Goal: Task Accomplishment & Management: Manage account settings

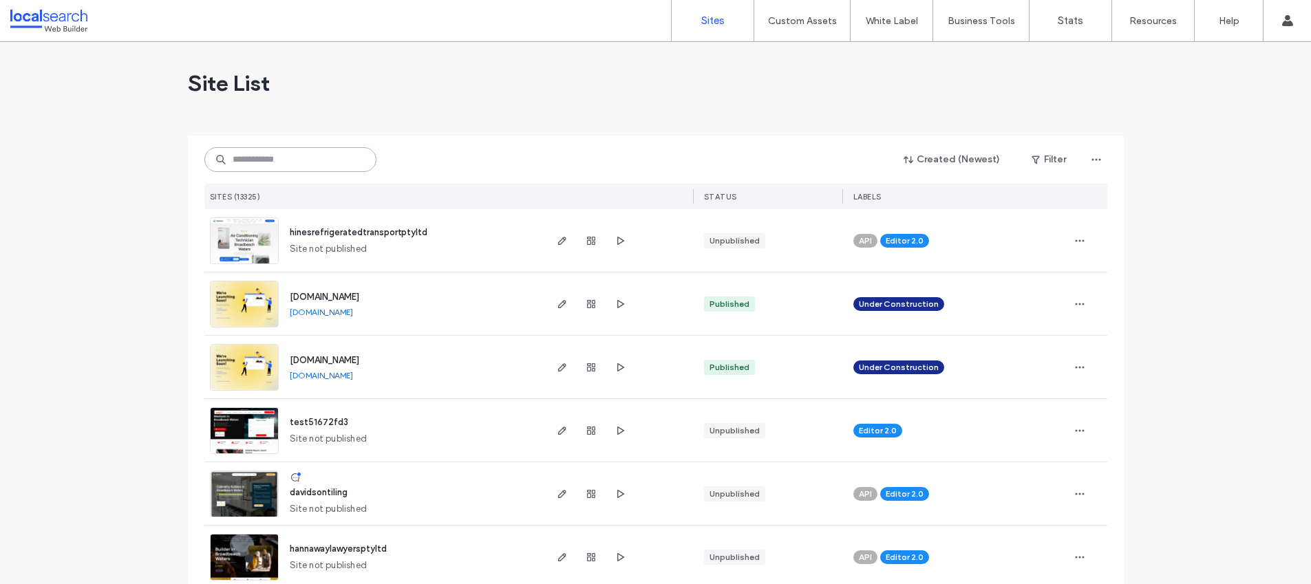
click at [279, 156] on input at bounding box center [290, 159] width 172 height 25
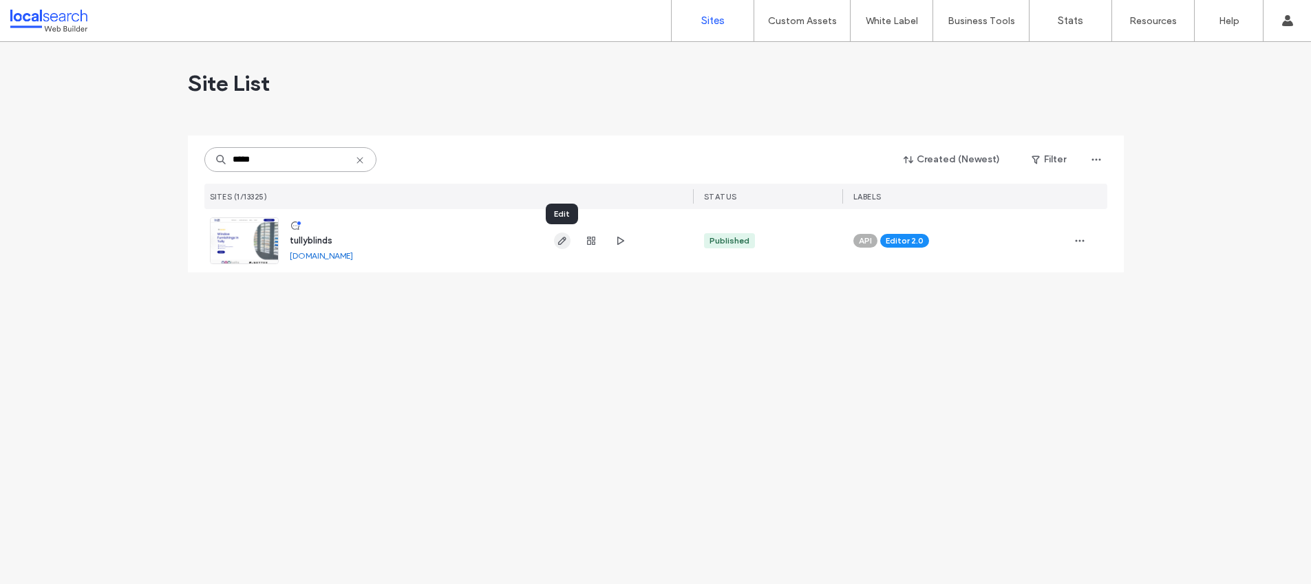
type input "*****"
click at [569, 244] on span "button" at bounding box center [562, 241] width 17 height 17
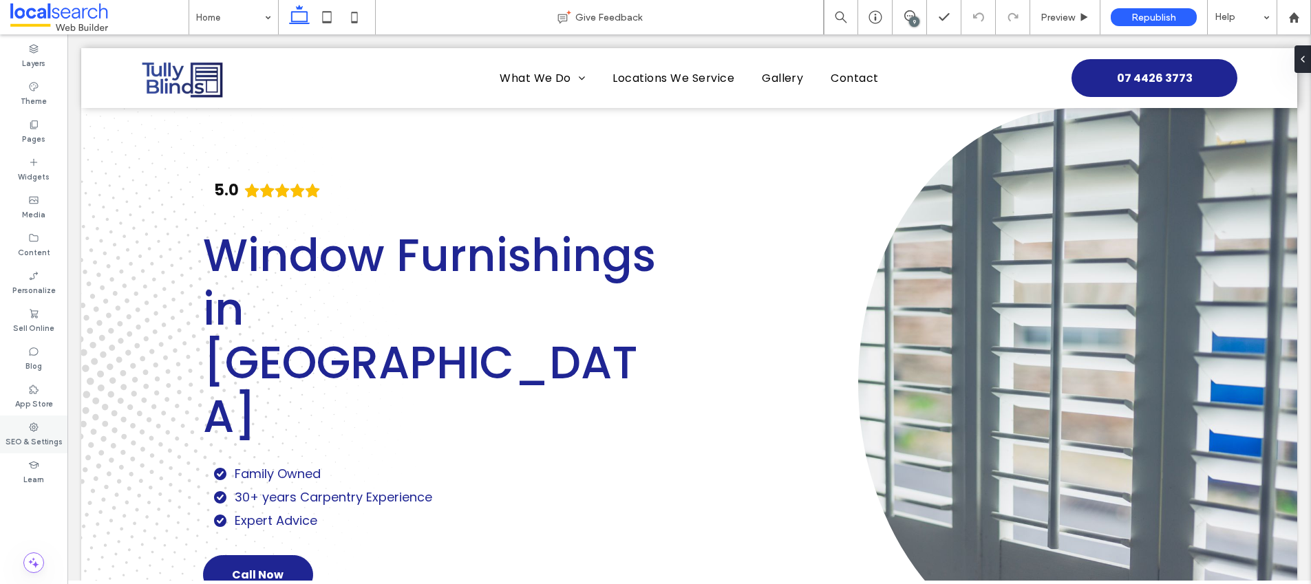
click at [51, 443] on label "SEO & Settings" at bounding box center [34, 440] width 57 height 15
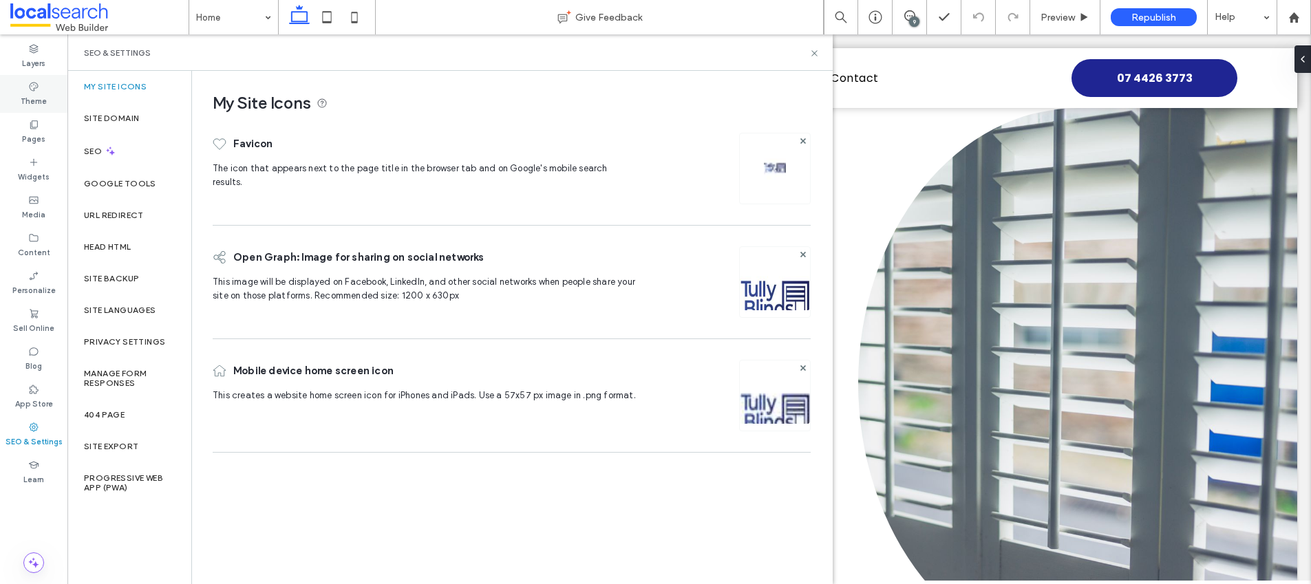
click at [26, 94] on label "Theme" at bounding box center [34, 99] width 26 height 15
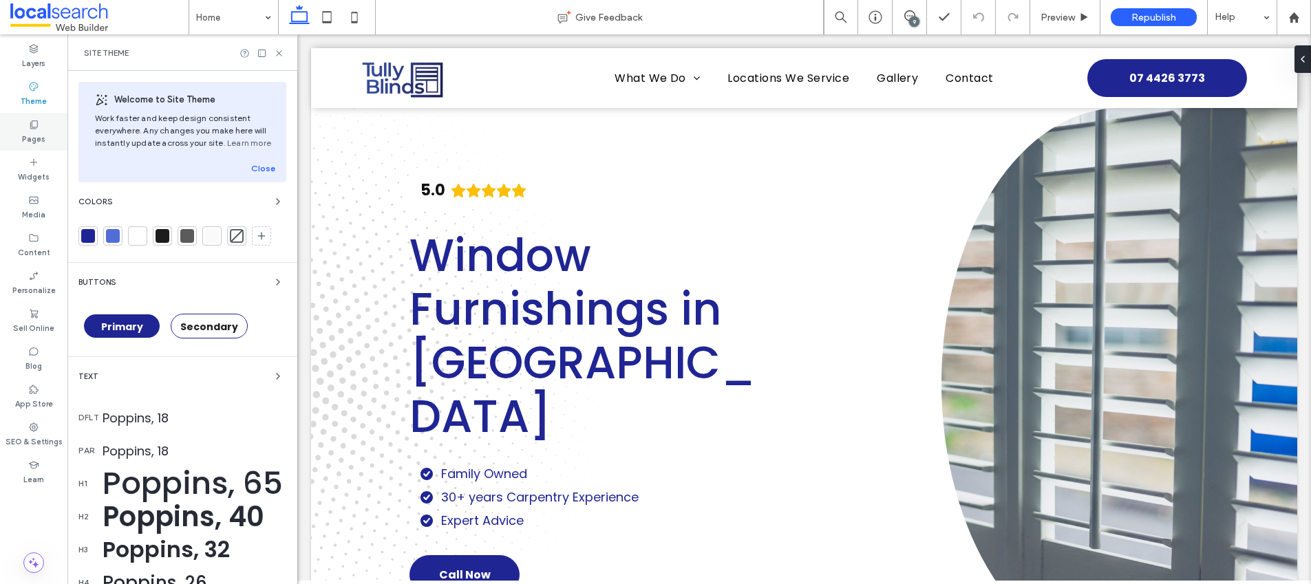
click at [29, 133] on label "Pages" at bounding box center [33, 137] width 23 height 15
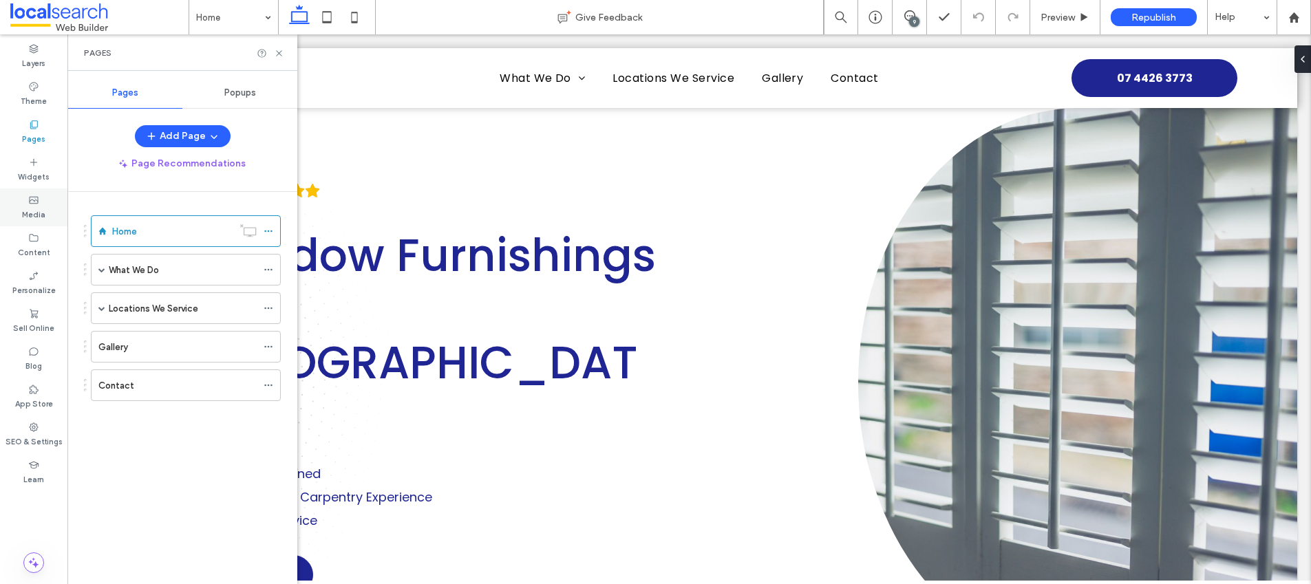
click at [27, 212] on label "Media" at bounding box center [33, 213] width 23 height 15
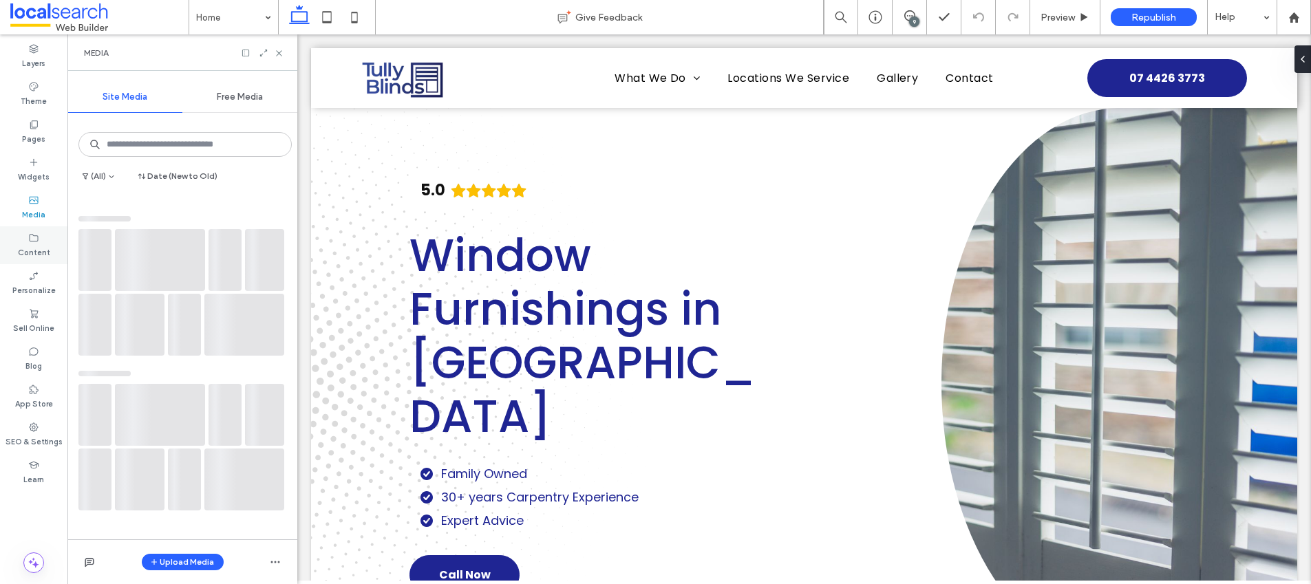
click at [25, 257] on label "Content" at bounding box center [34, 251] width 32 height 15
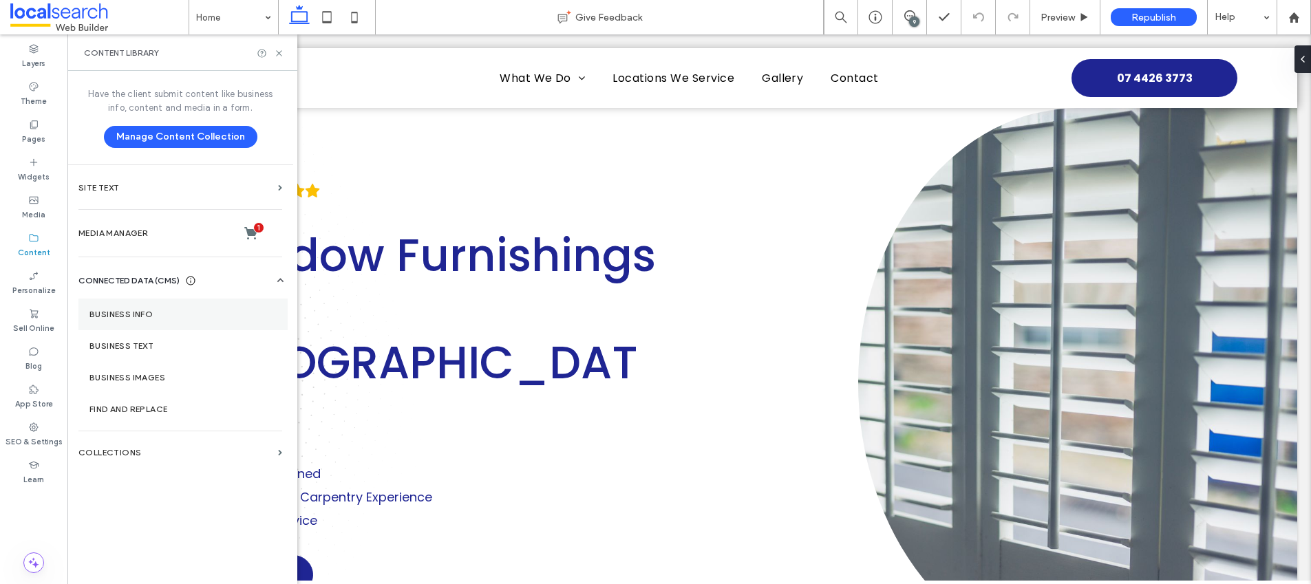
click at [156, 310] on label "Business Info" at bounding box center [182, 315] width 187 height 10
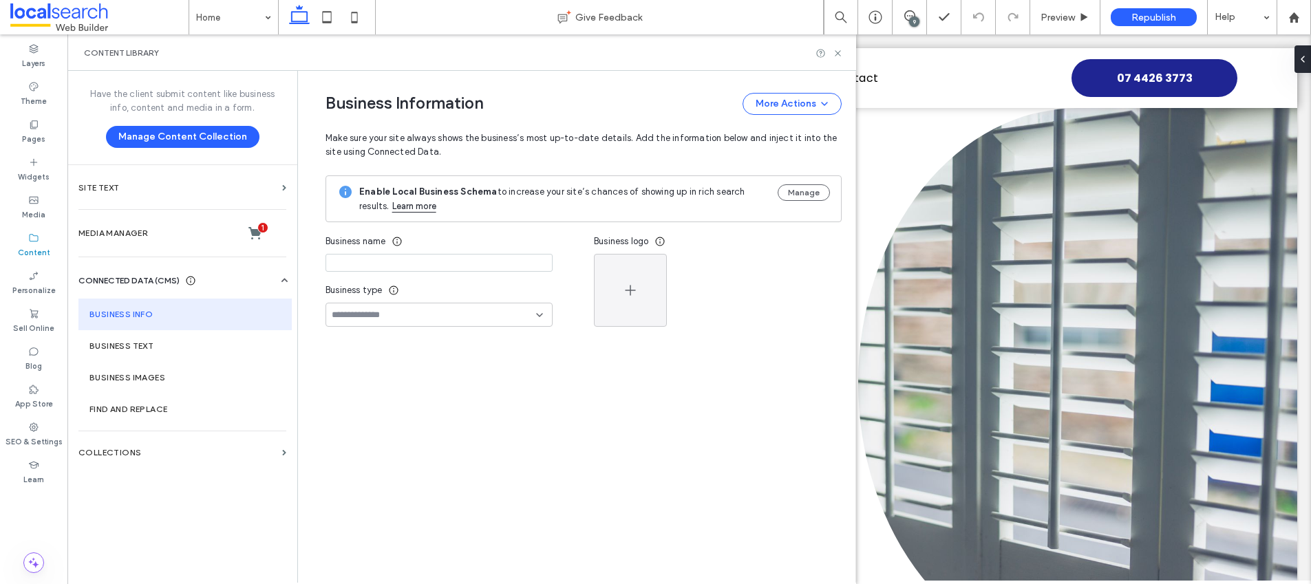
type input "**********"
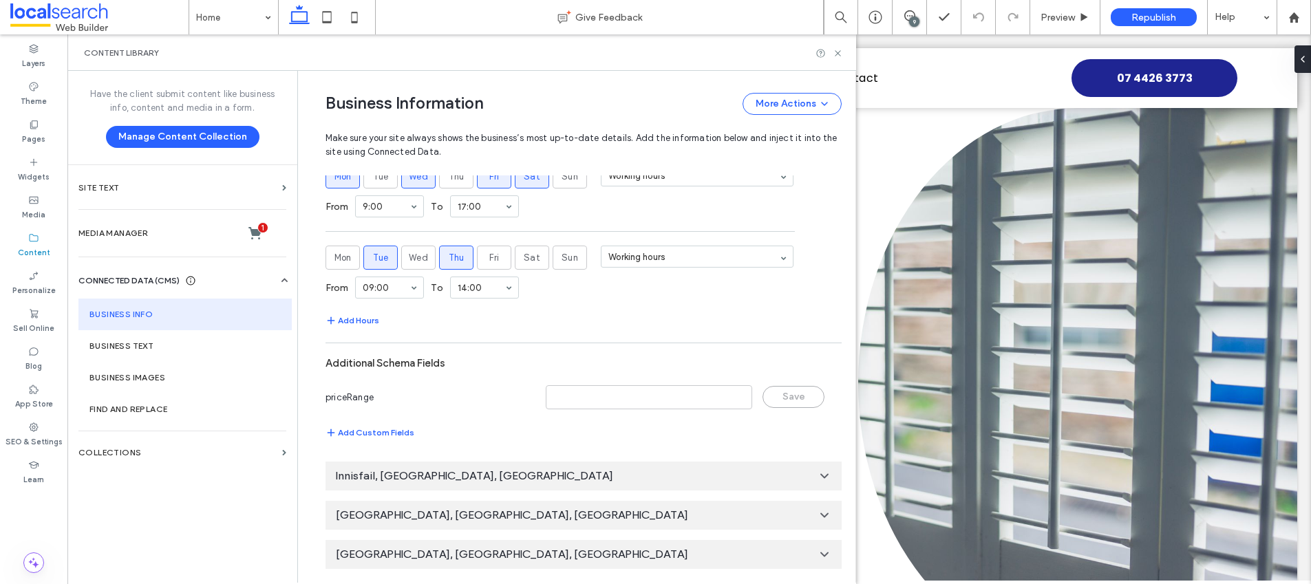
scroll to position [826, 0]
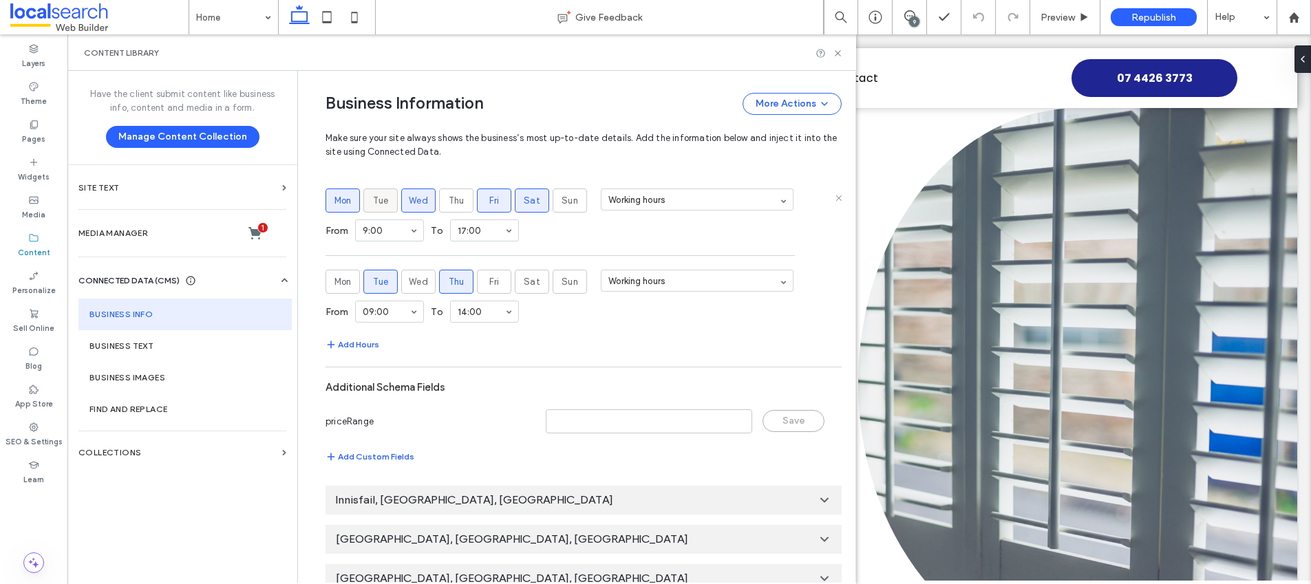
click at [374, 196] on span "Tue" at bounding box center [381, 201] width 16 height 14
click at [439, 200] on label "Thu" at bounding box center [456, 201] width 34 height 24
click at [489, 202] on span "Fri" at bounding box center [494, 201] width 10 height 14
click at [524, 202] on span "Sat" at bounding box center [532, 201] width 17 height 14
drag, startPoint x: 446, startPoint y: 285, endPoint x: 382, endPoint y: 283, distance: 64.0
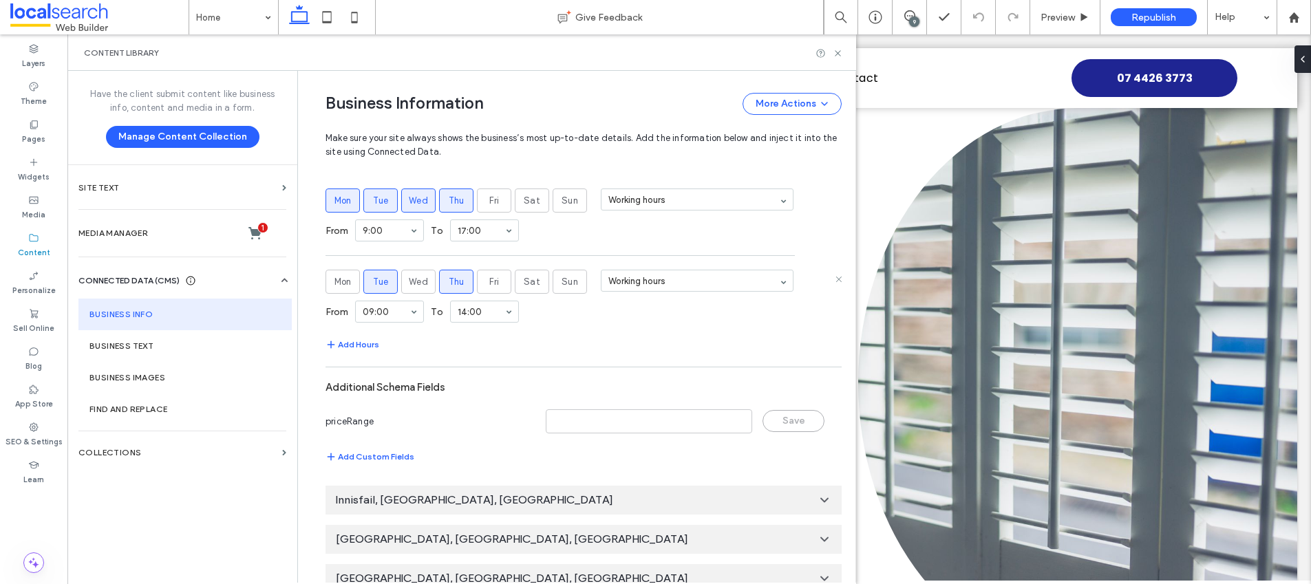
click at [449, 285] on span "Thu" at bounding box center [457, 282] width 16 height 14
drag, startPoint x: 365, startPoint y: 283, endPoint x: 373, endPoint y: 281, distance: 7.7
click at [373, 283] on span "Tue" at bounding box center [381, 282] width 16 height 14
click at [489, 284] on span "Fri" at bounding box center [494, 282] width 10 height 14
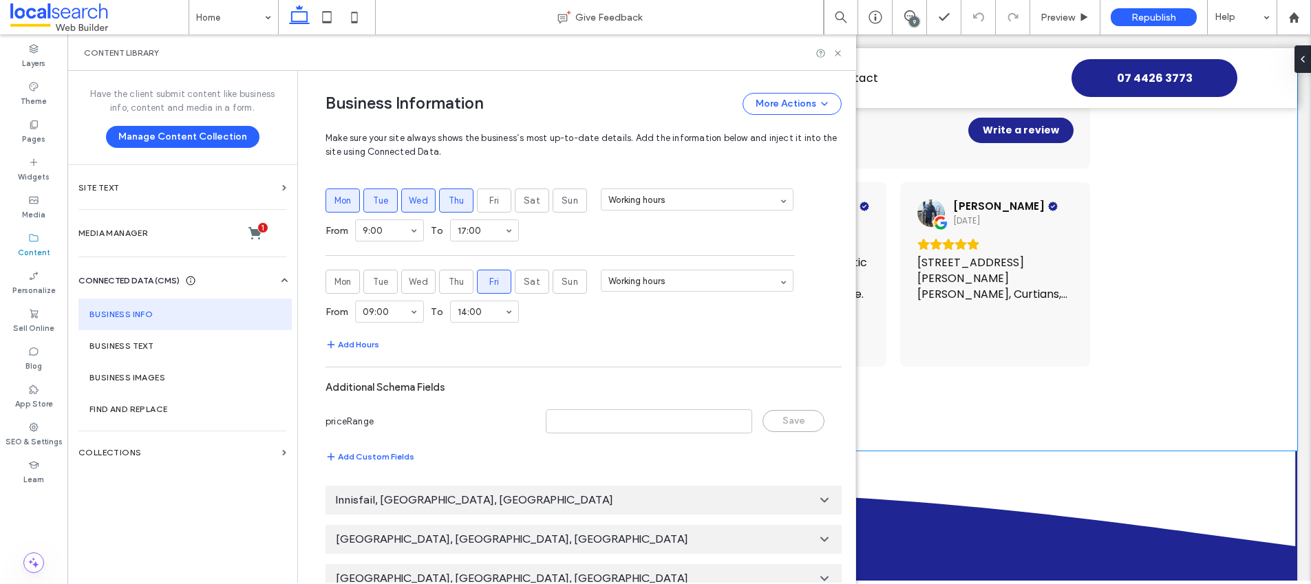
scroll to position [3985, 0]
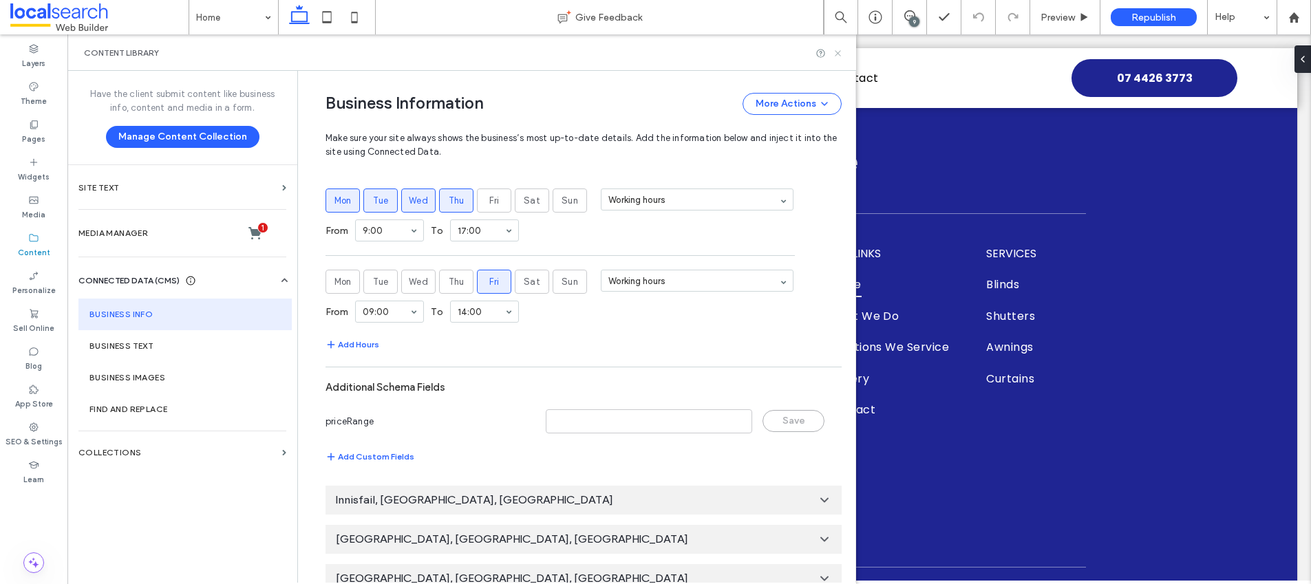
drag, startPoint x: 841, startPoint y: 51, endPoint x: 857, endPoint y: 65, distance: 21.0
click at [841, 51] on icon at bounding box center [838, 53] width 10 height 10
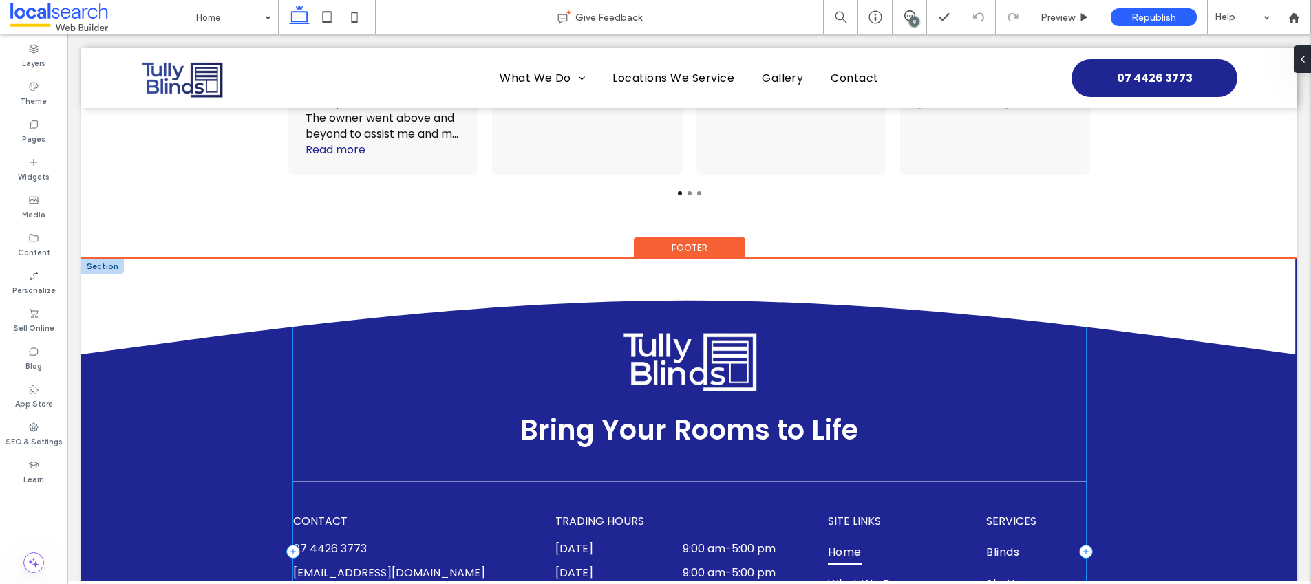
scroll to position [3696, 0]
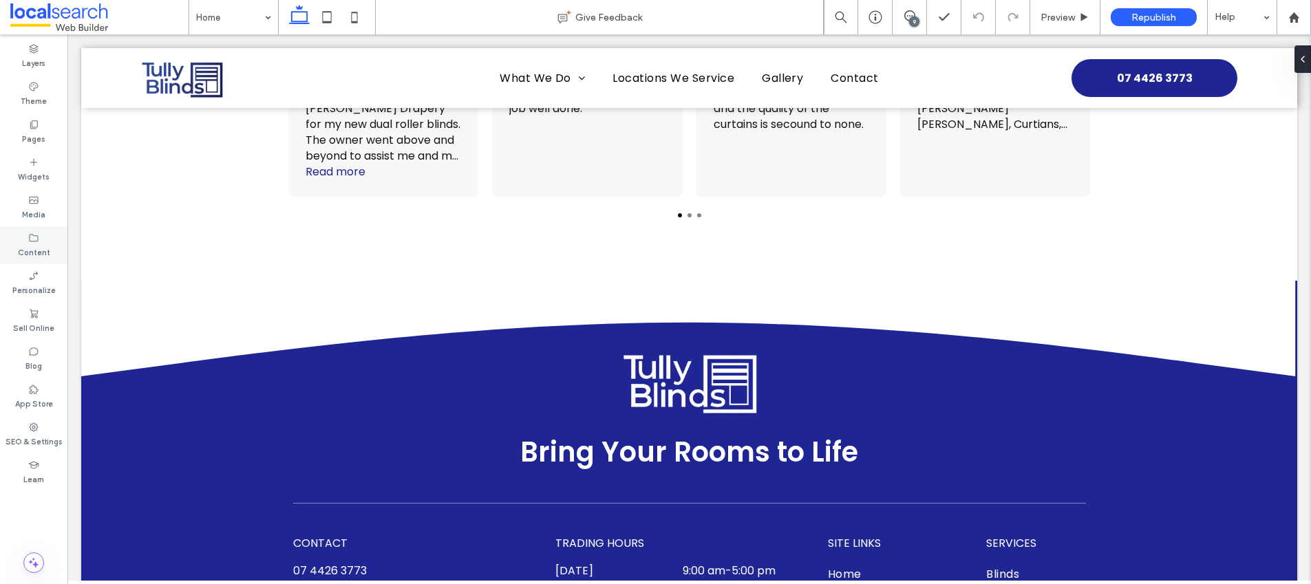
click at [51, 255] on div "Content" at bounding box center [33, 245] width 67 height 38
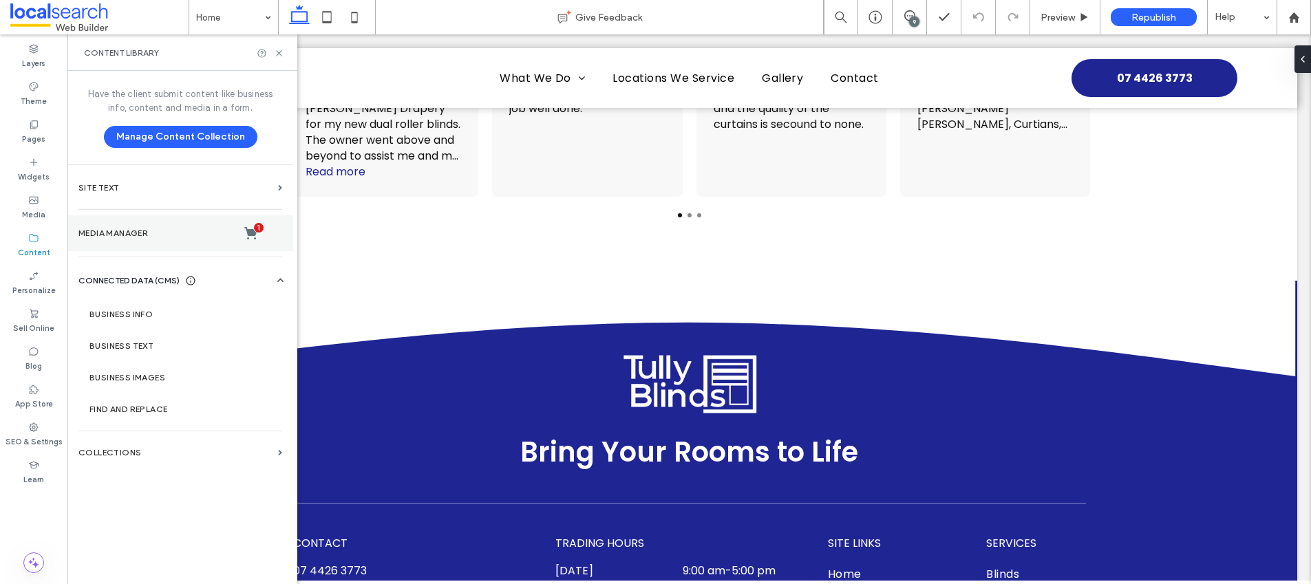
drag, startPoint x: 114, startPoint y: 314, endPoint x: 162, endPoint y: 244, distance: 84.6
click at [114, 313] on label "Business Info" at bounding box center [182, 315] width 187 height 10
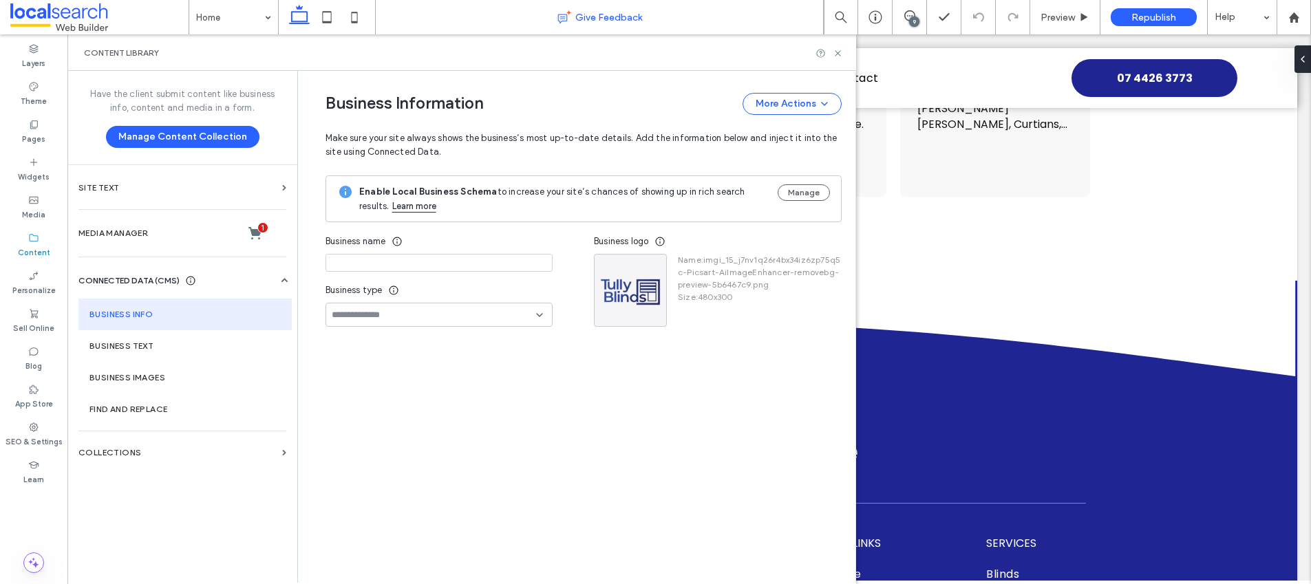
type input "**********"
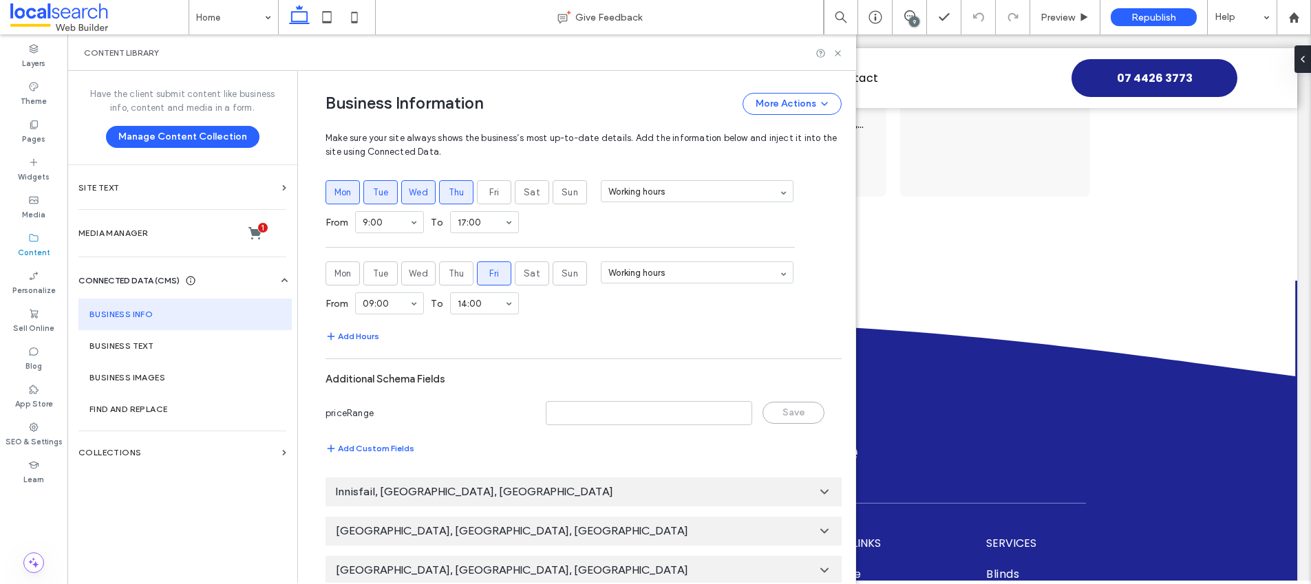
scroll to position [850, 0]
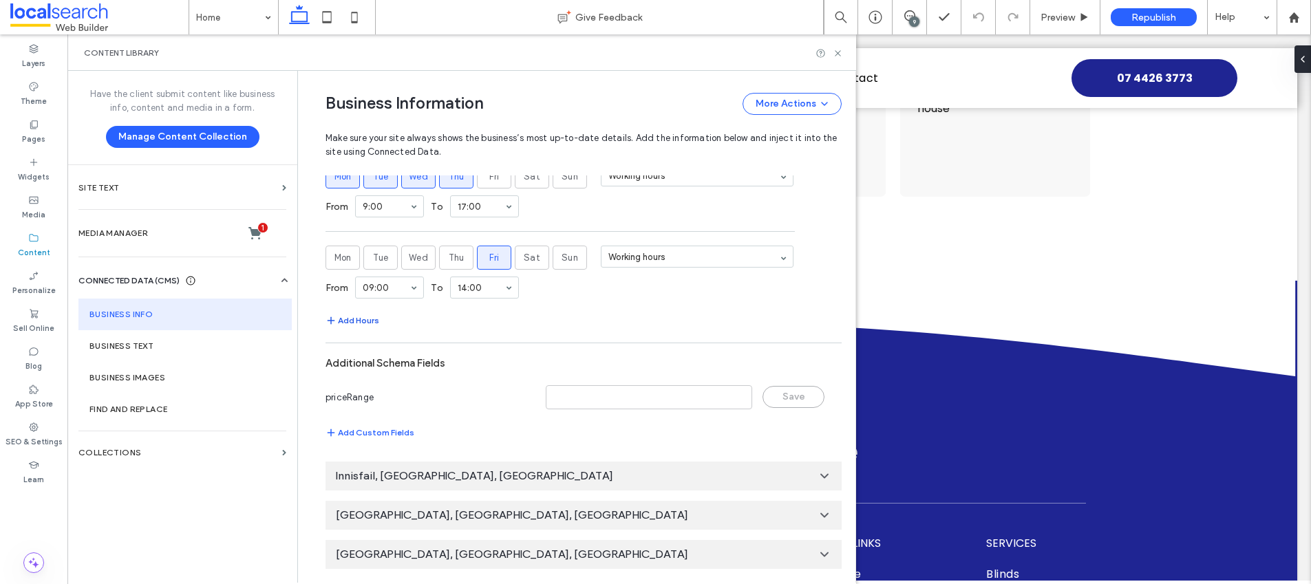
click at [334, 320] on button "Add Hours" at bounding box center [352, 320] width 54 height 17
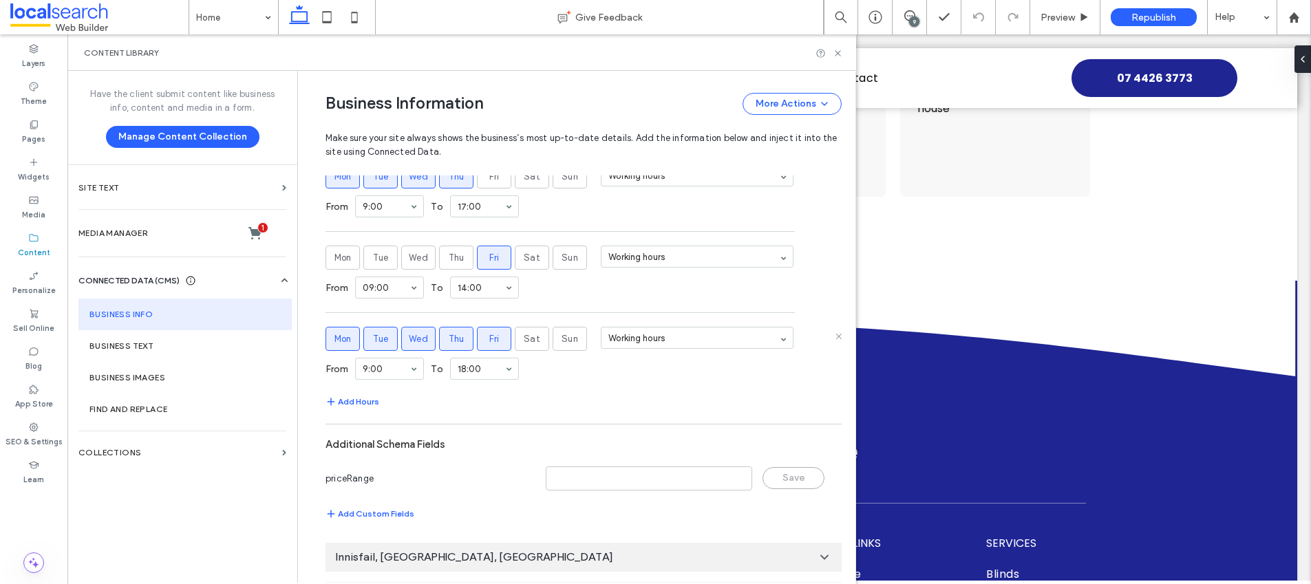
click at [332, 346] on label "Mon" at bounding box center [342, 339] width 34 height 24
click at [381, 342] on span "Tue" at bounding box center [381, 339] width 16 height 14
click at [410, 336] on span "Wed" at bounding box center [418, 339] width 19 height 14
drag, startPoint x: 442, startPoint y: 338, endPoint x: 467, endPoint y: 338, distance: 25.5
click at [449, 338] on span "Thu" at bounding box center [457, 339] width 16 height 14
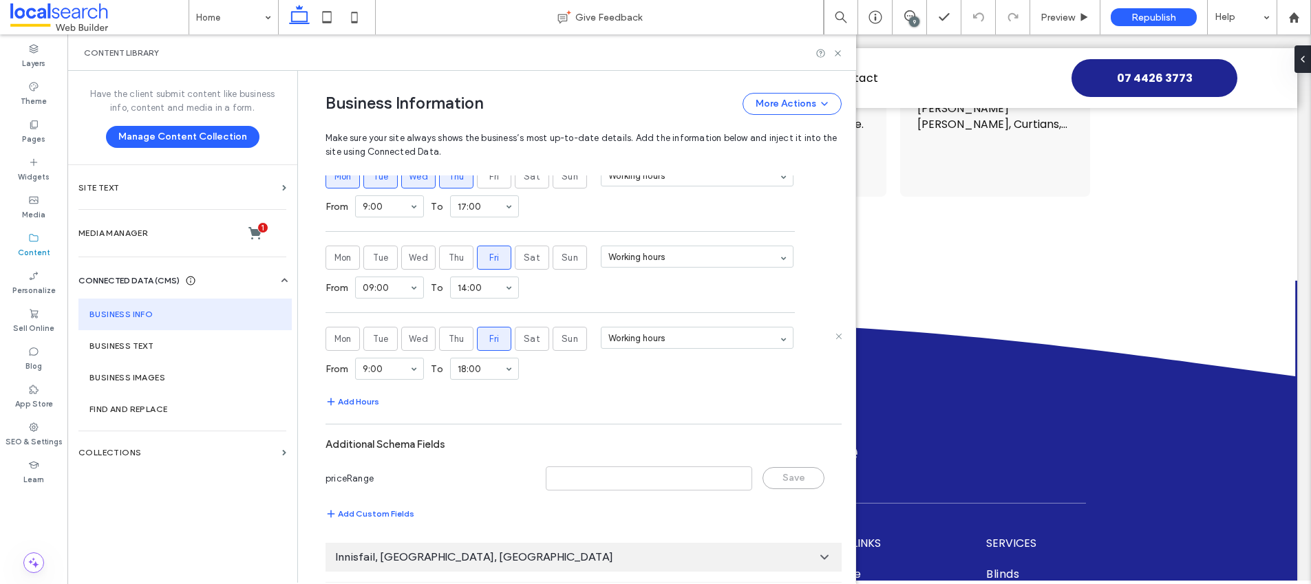
click at [478, 338] on label "Fri" at bounding box center [494, 339] width 34 height 24
click at [528, 338] on span "Sat" at bounding box center [532, 339] width 17 height 14
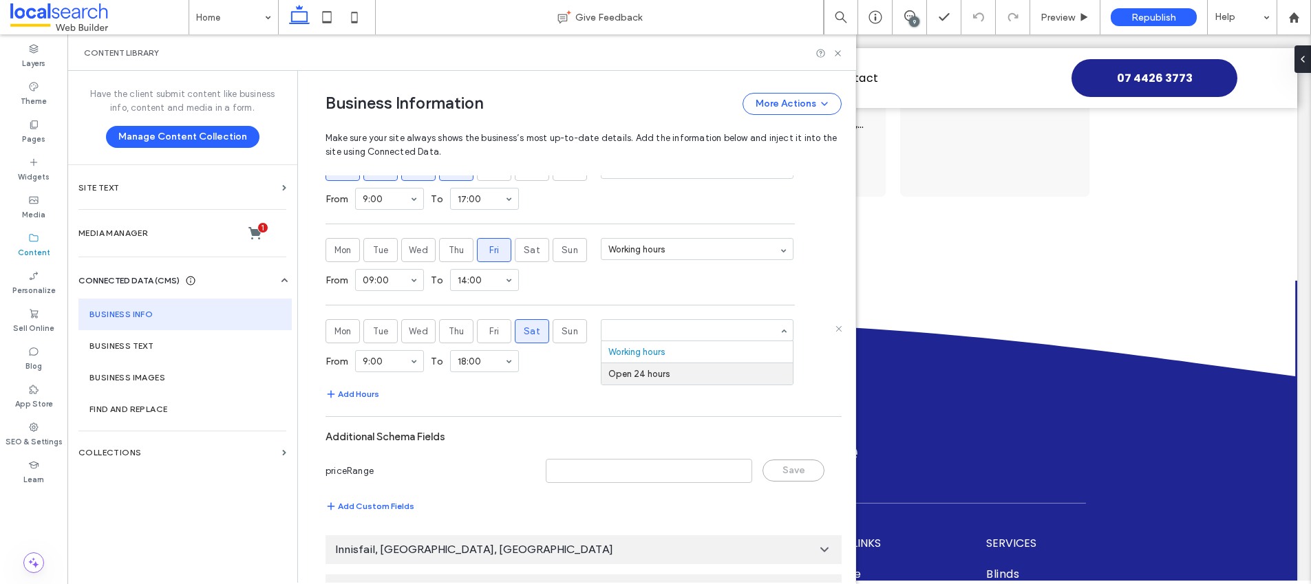
scroll to position [931, 0]
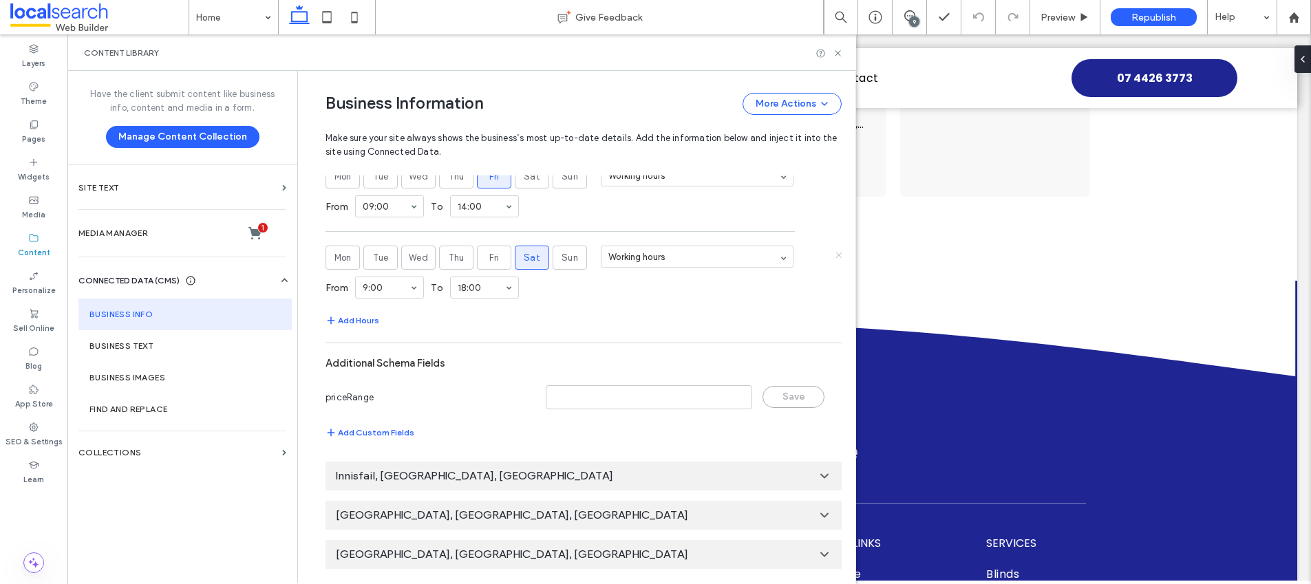
click at [835, 257] on icon at bounding box center [838, 254] width 7 height 7
click at [835, 49] on icon at bounding box center [838, 53] width 10 height 10
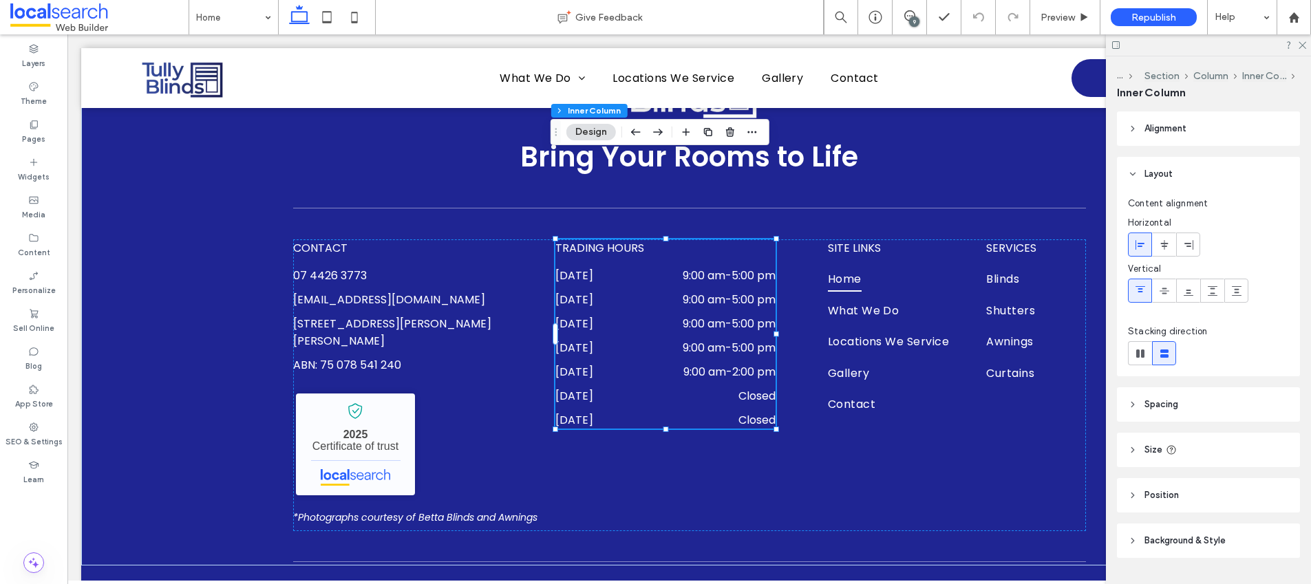
scroll to position [0, 0]
click at [750, 387] on dd "Closed" at bounding box center [709, 395] width 129 height 17
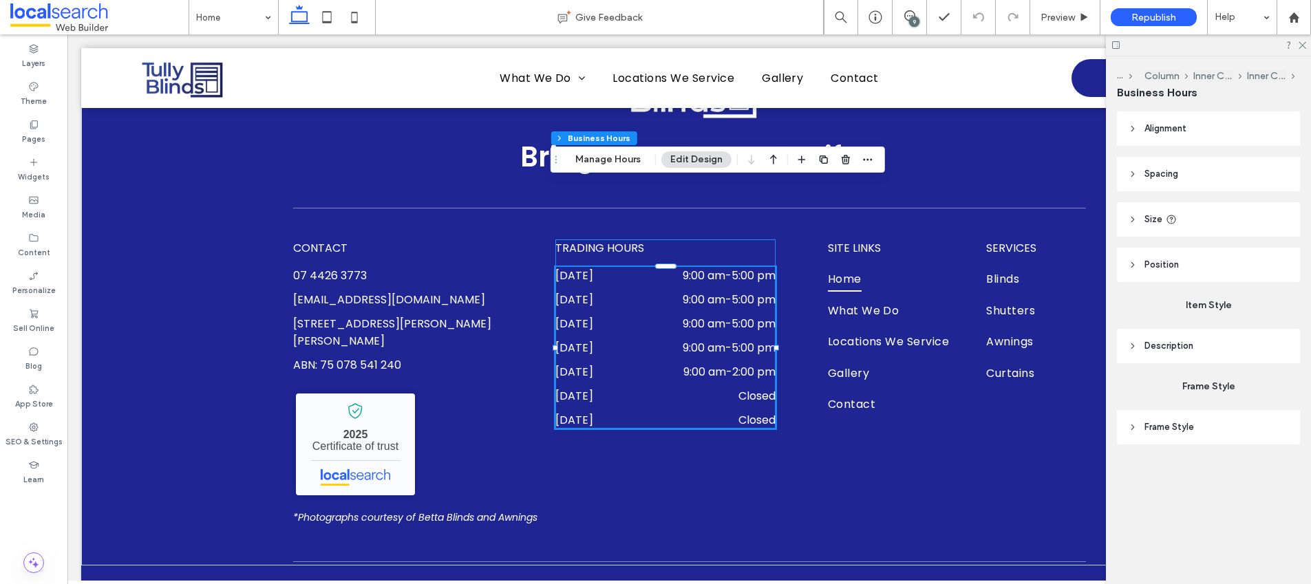
click at [750, 387] on dd "Closed" at bounding box center [709, 395] width 129 height 17
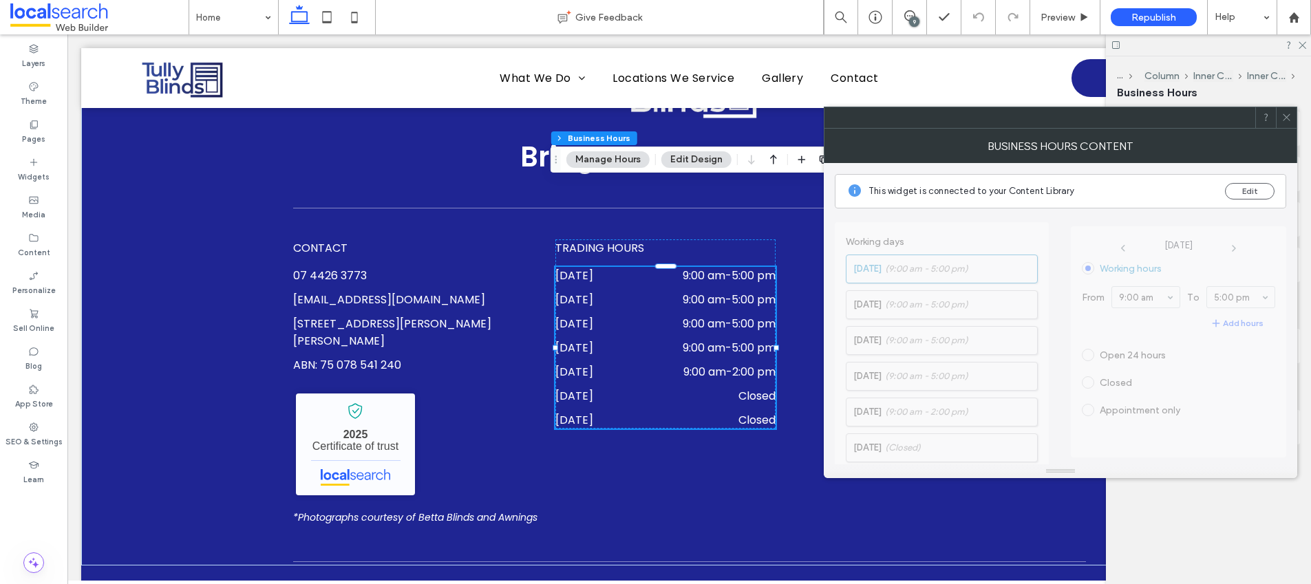
click at [594, 159] on button "Manage Hours" at bounding box center [607, 159] width 83 height 17
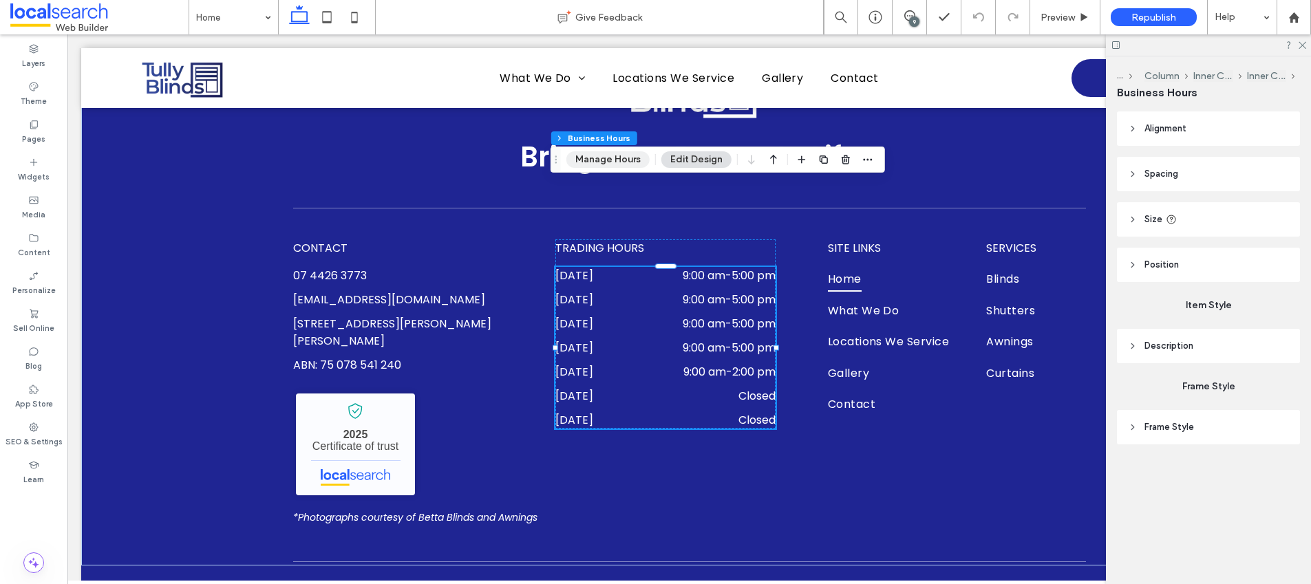
click at [617, 162] on button "Manage Hours" at bounding box center [607, 159] width 83 height 17
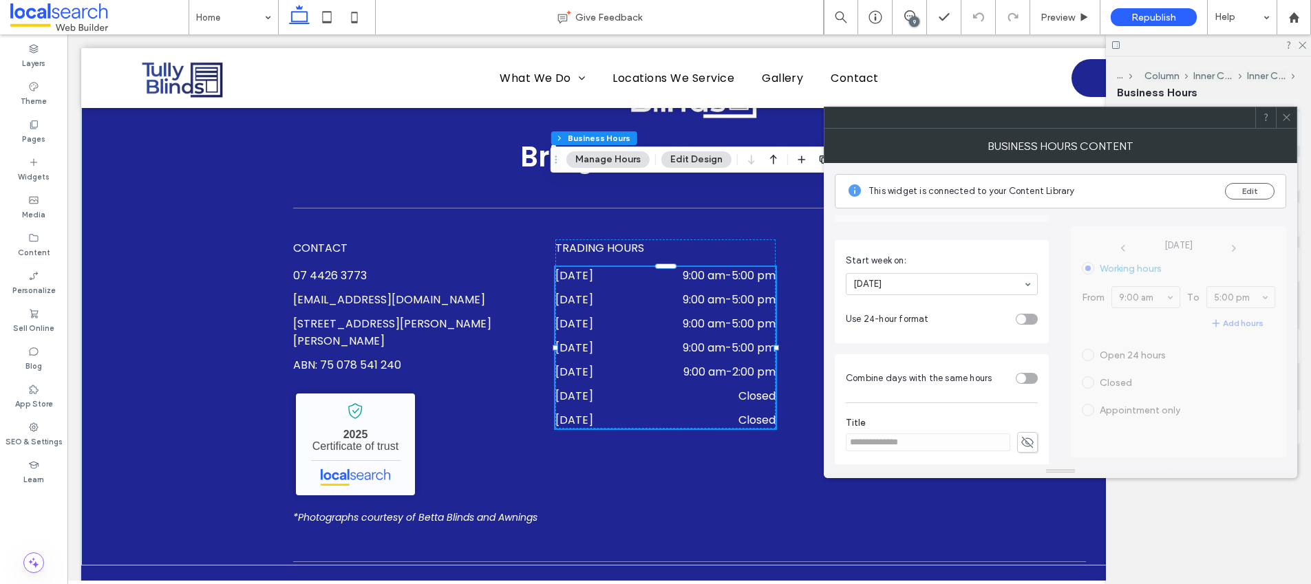
scroll to position [358, 0]
click at [1251, 190] on button "Edit" at bounding box center [1250, 191] width 50 height 17
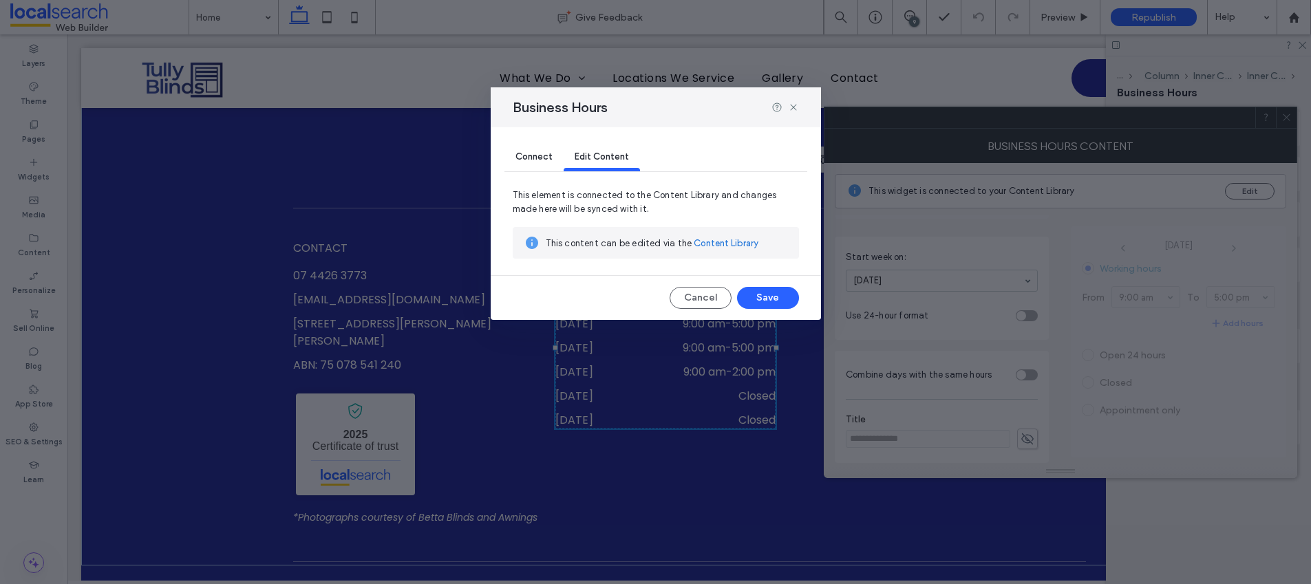
drag, startPoint x: 711, startPoint y: 240, endPoint x: 645, endPoint y: 207, distance: 73.2
click at [711, 240] on link "Content Library" at bounding box center [726, 244] width 65 height 14
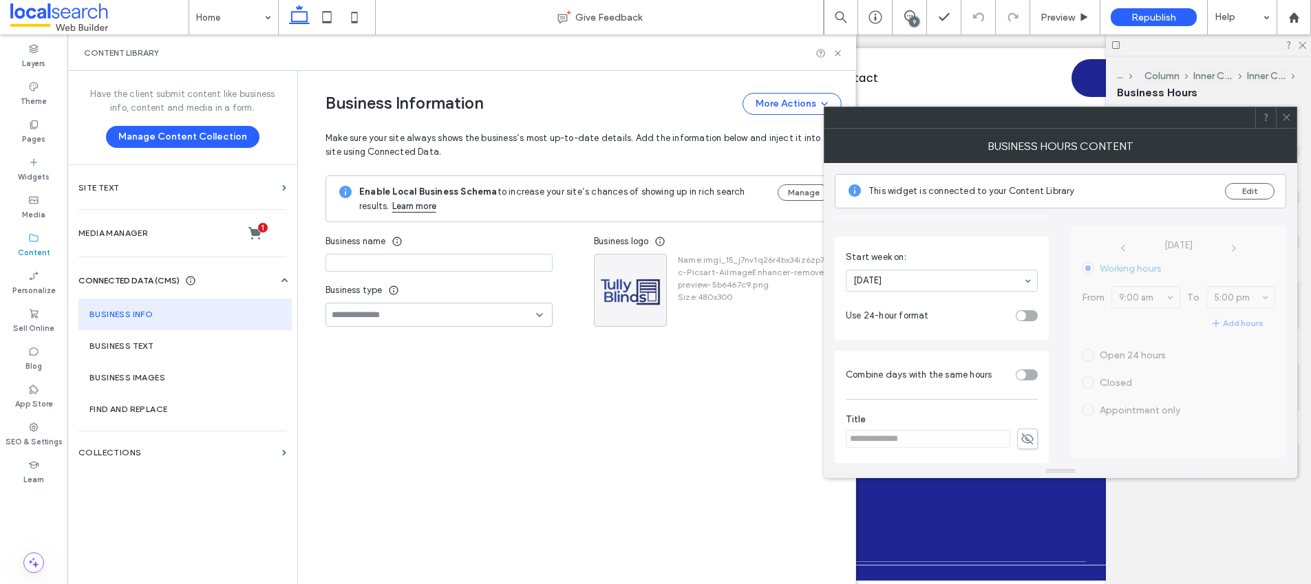
type input "**********"
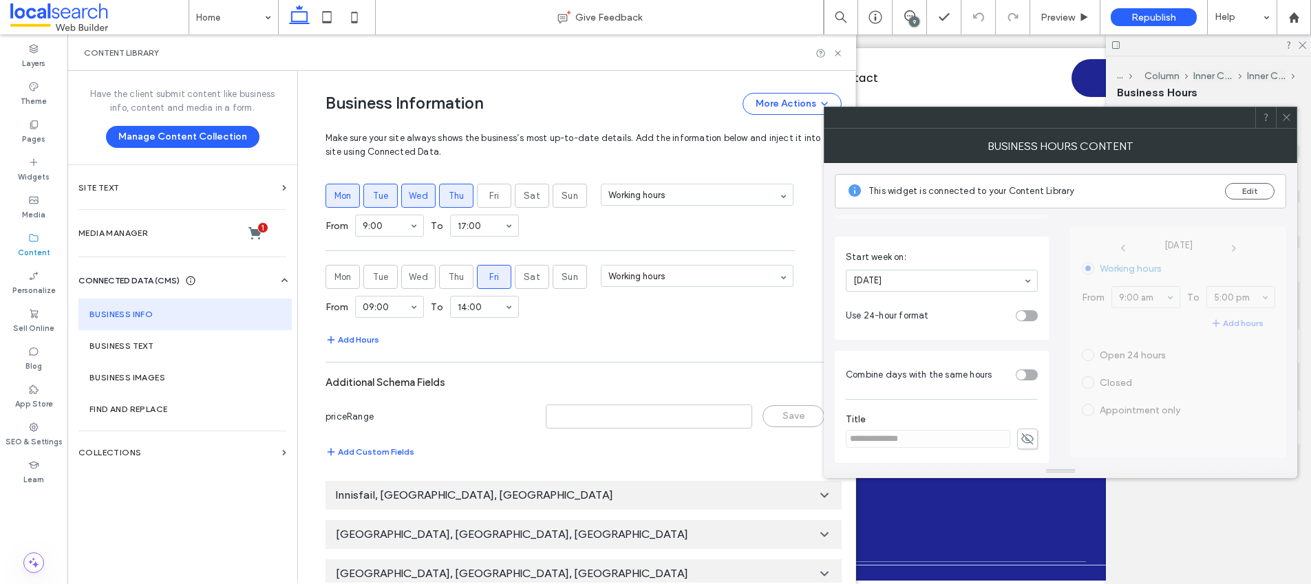
scroll to position [880, 0]
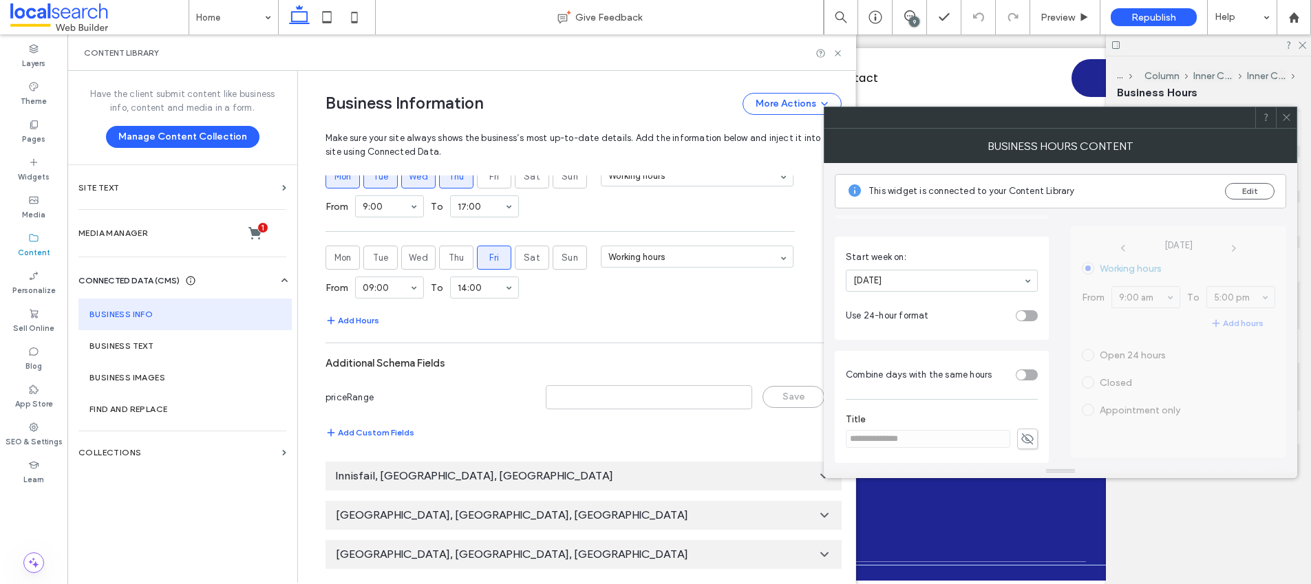
click at [1286, 129] on div "**********" at bounding box center [1060, 304] width 473 height 350
click at [359, 317] on button "Add Hours" at bounding box center [352, 320] width 54 height 17
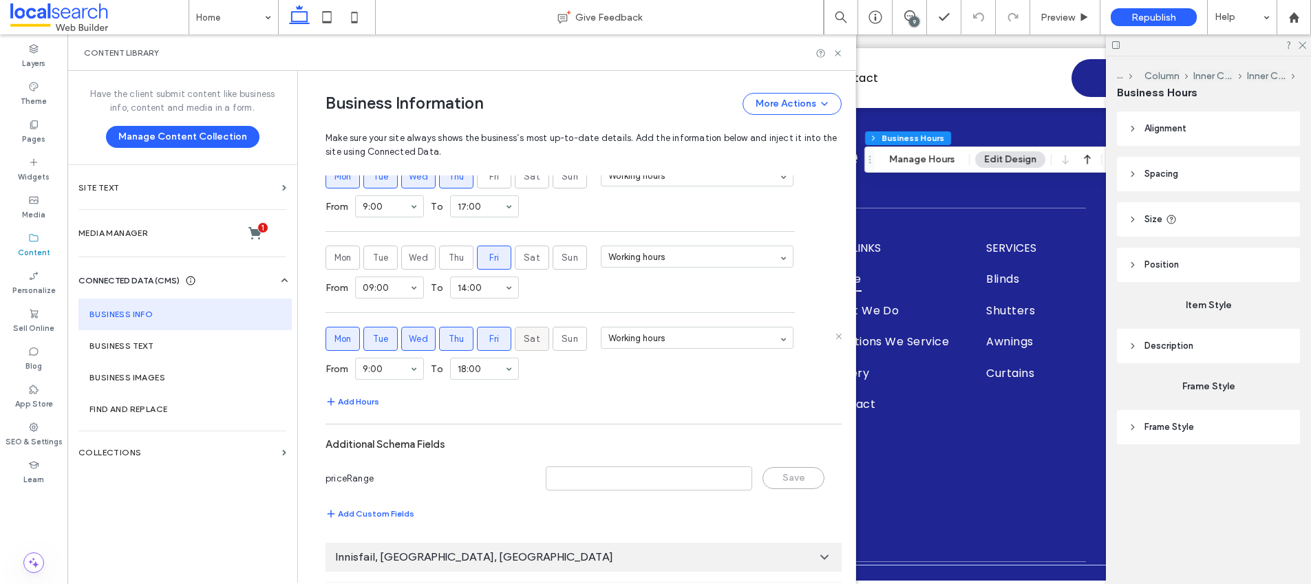
click at [524, 338] on span "Sat" at bounding box center [532, 339] width 17 height 14
click at [489, 334] on span "Fri" at bounding box center [494, 339] width 10 height 14
drag, startPoint x: 452, startPoint y: 343, endPoint x: 418, endPoint y: 345, distance: 34.5
click at [452, 343] on span "Thu" at bounding box center [457, 339] width 16 height 14
click at [386, 341] on label "Tue" at bounding box center [380, 339] width 34 height 24
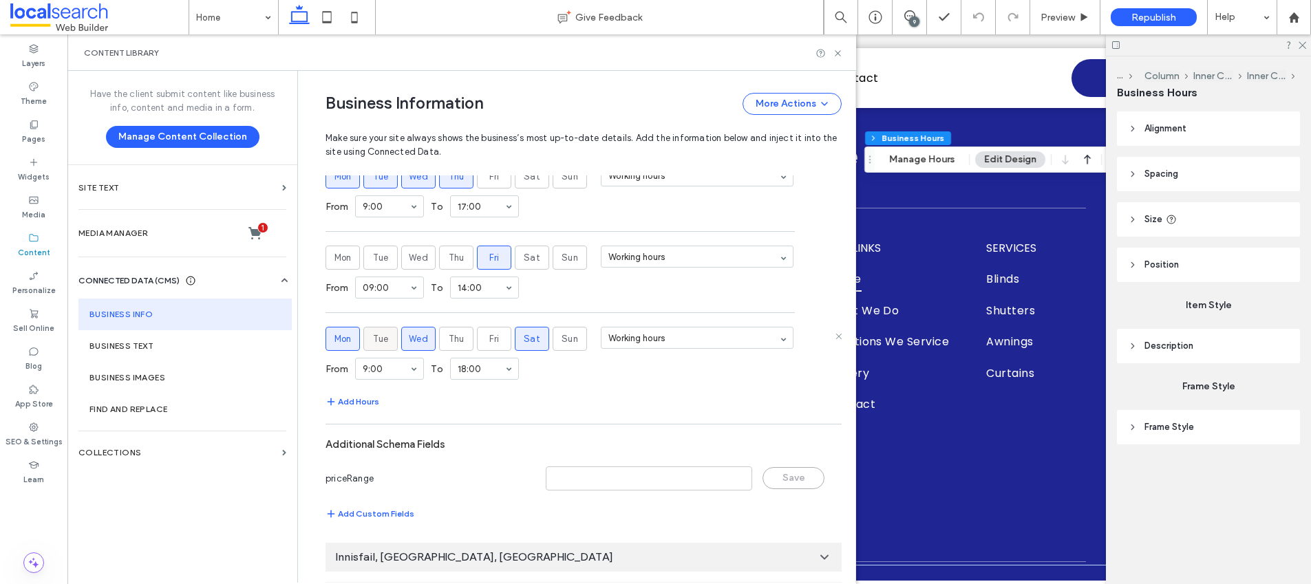
drag, startPoint x: 403, startPoint y: 342, endPoint x: 372, endPoint y: 342, distance: 30.3
click at [409, 342] on span "Wed" at bounding box center [418, 339] width 19 height 14
click at [325, 338] on label "Mon" at bounding box center [342, 339] width 34 height 24
click at [639, 386] on div "From 00:00 00:30 1:00 1:30 2:00 2:30 3:00 3:30 4:00 4:30 5:00 5:30 6:00 6:30 7:…" at bounding box center [583, 369] width 516 height 36
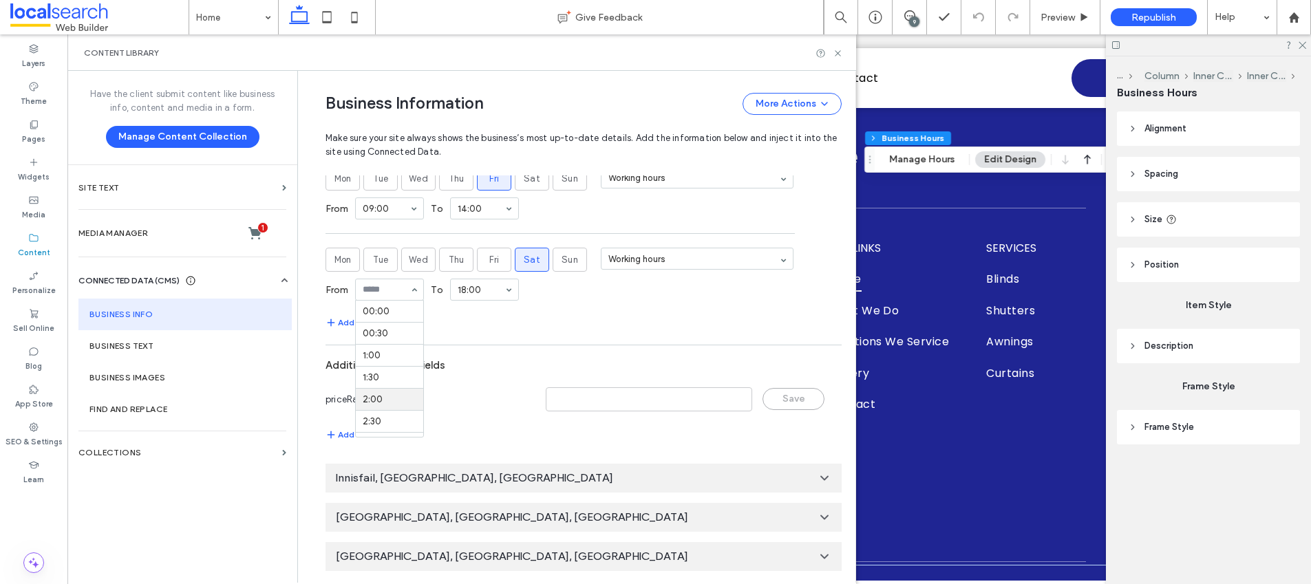
scroll to position [961, 0]
click at [504, 328] on div "Add Hours" at bounding box center [583, 320] width 516 height 17
click at [835, 255] on icon at bounding box center [838, 254] width 7 height 7
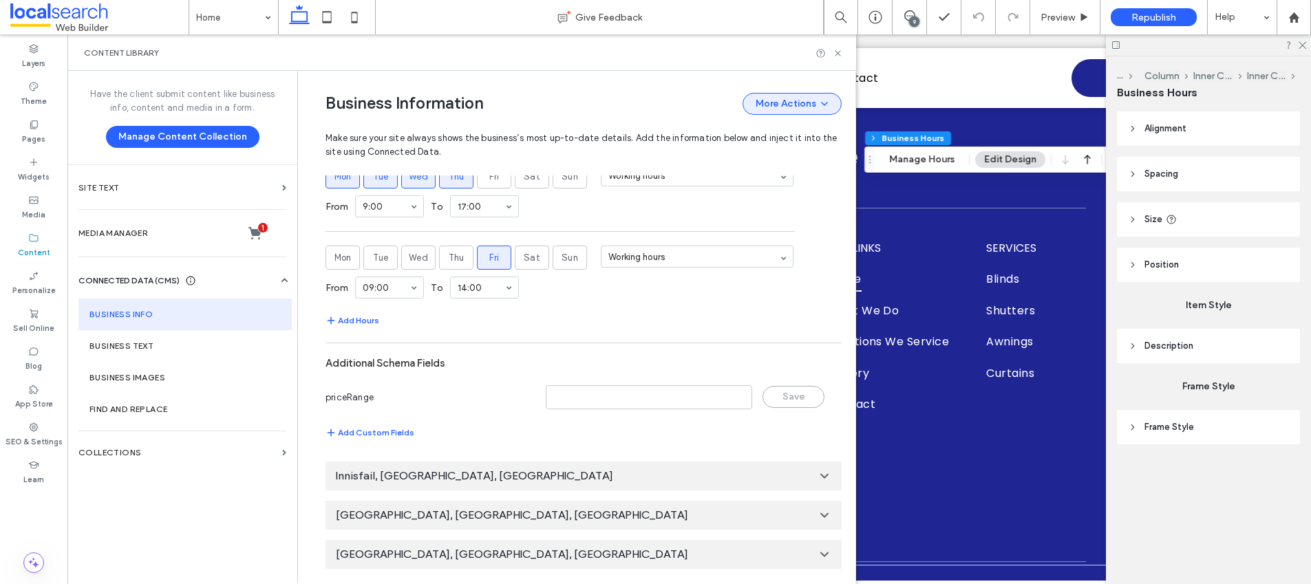
click at [816, 112] on span "button" at bounding box center [823, 103] width 14 height 19
click at [842, 50] on icon at bounding box center [838, 53] width 10 height 10
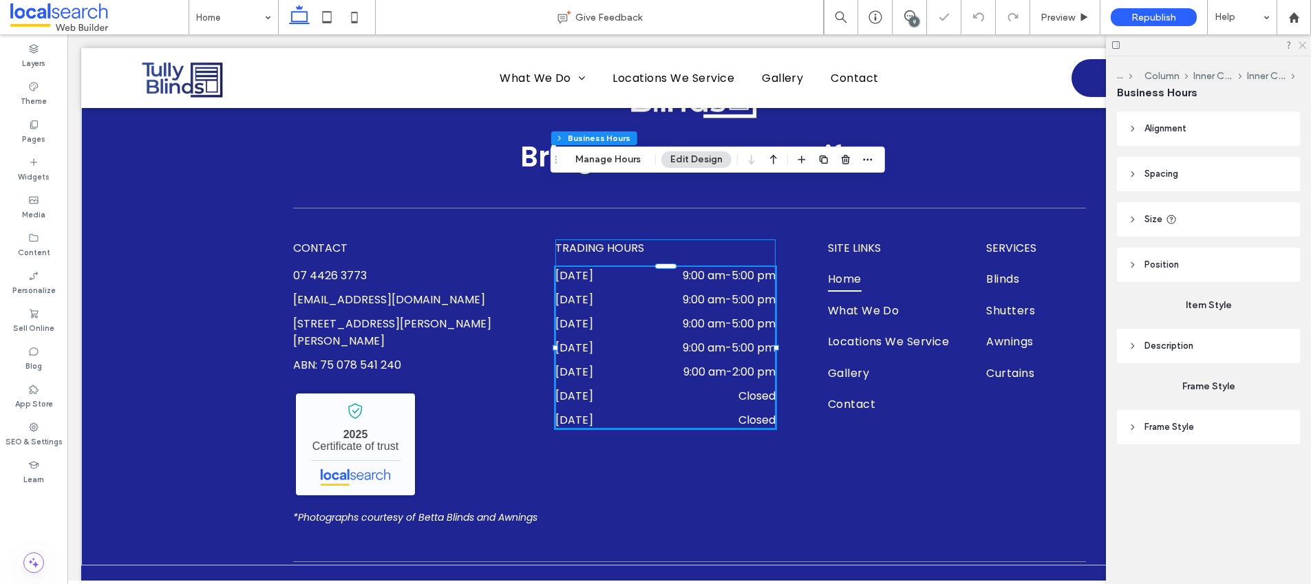
click at [1302, 44] on use at bounding box center [1302, 46] width 8 height 8
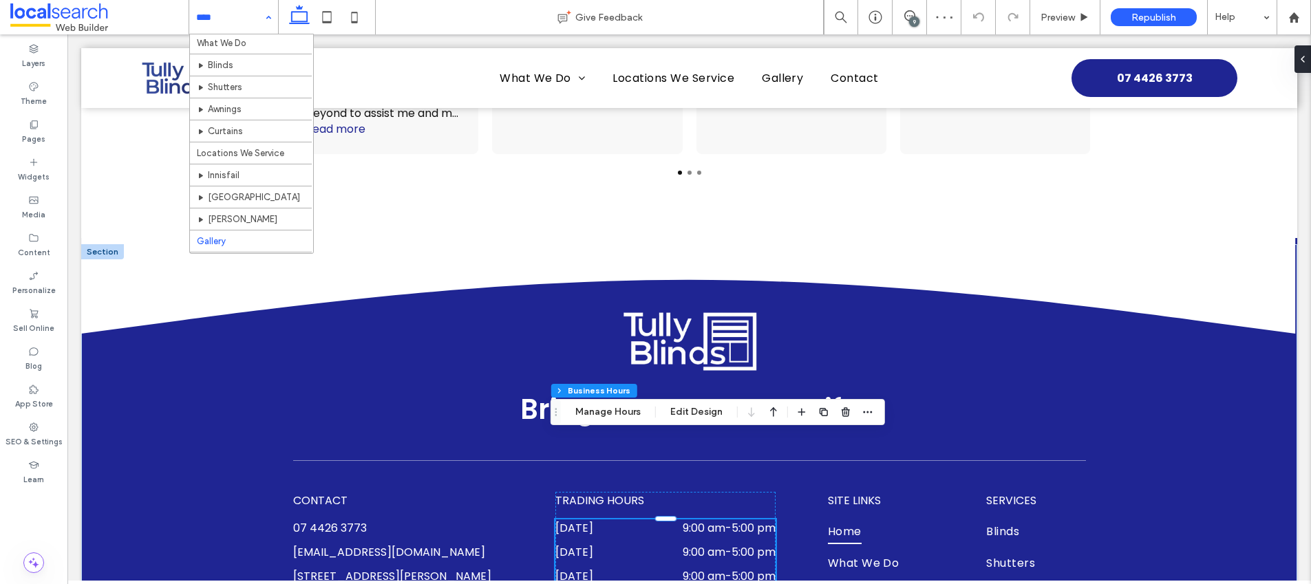
scroll to position [0, 0]
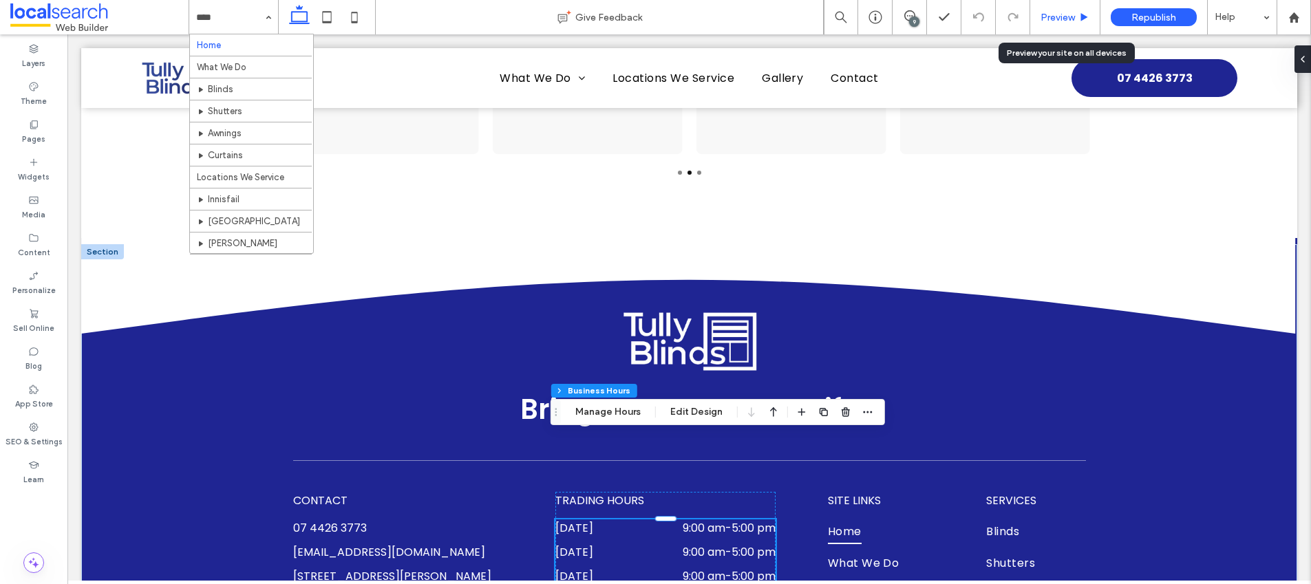
click at [1058, 8] on div "Preview" at bounding box center [1065, 17] width 70 height 34
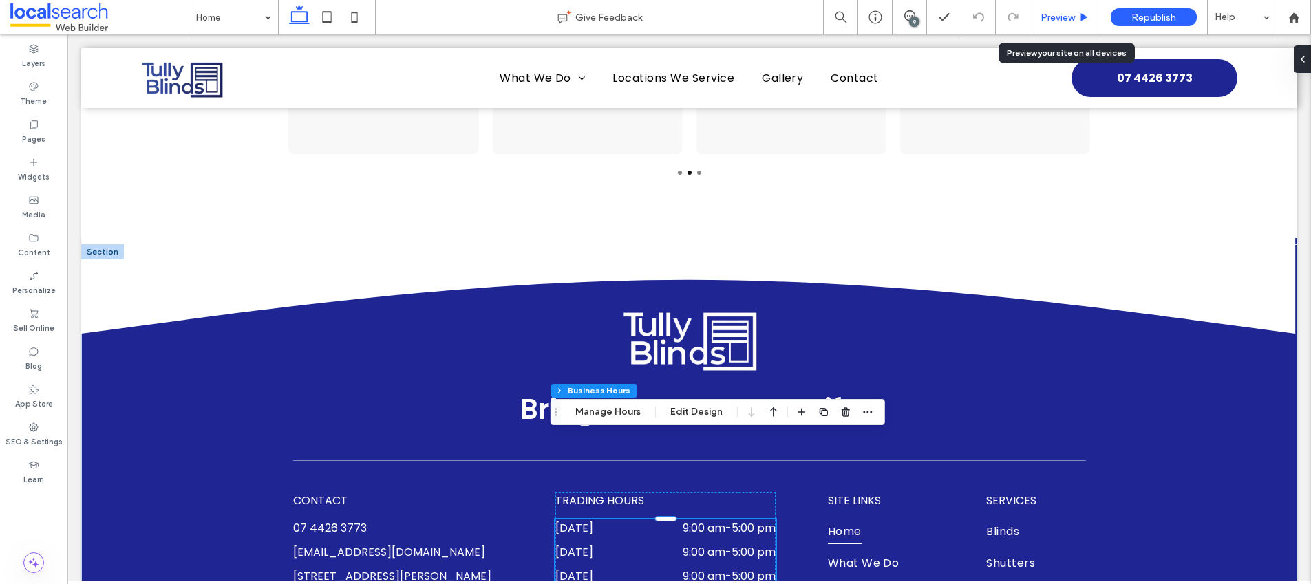
click at [1064, 22] on span "Preview" at bounding box center [1057, 18] width 34 height 12
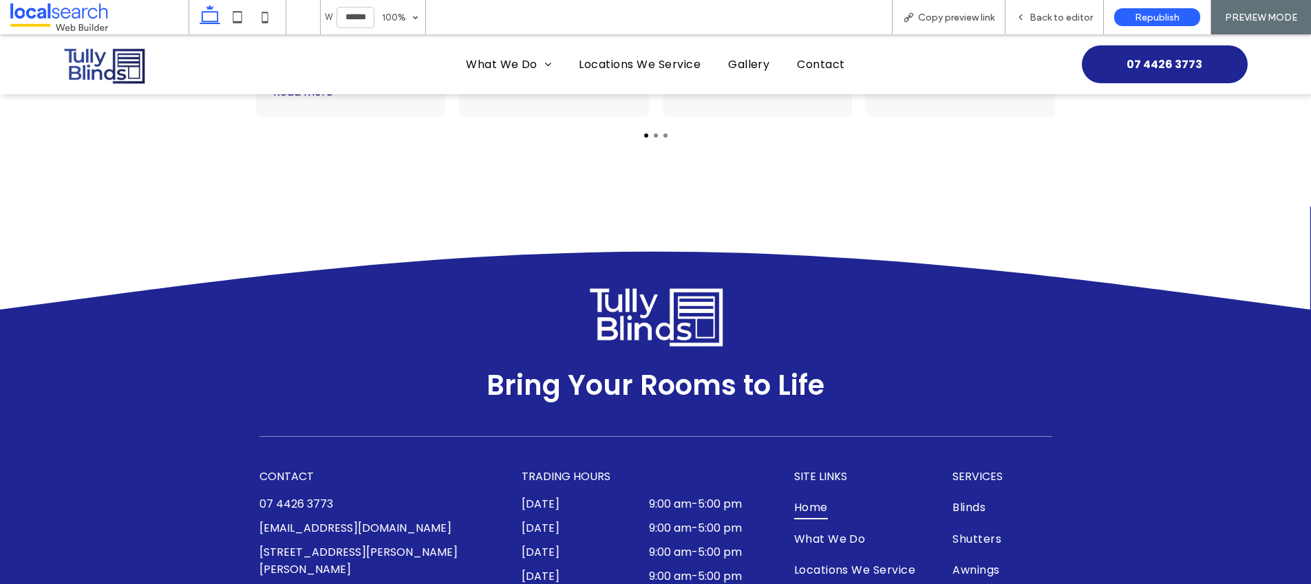
scroll to position [3734, 0]
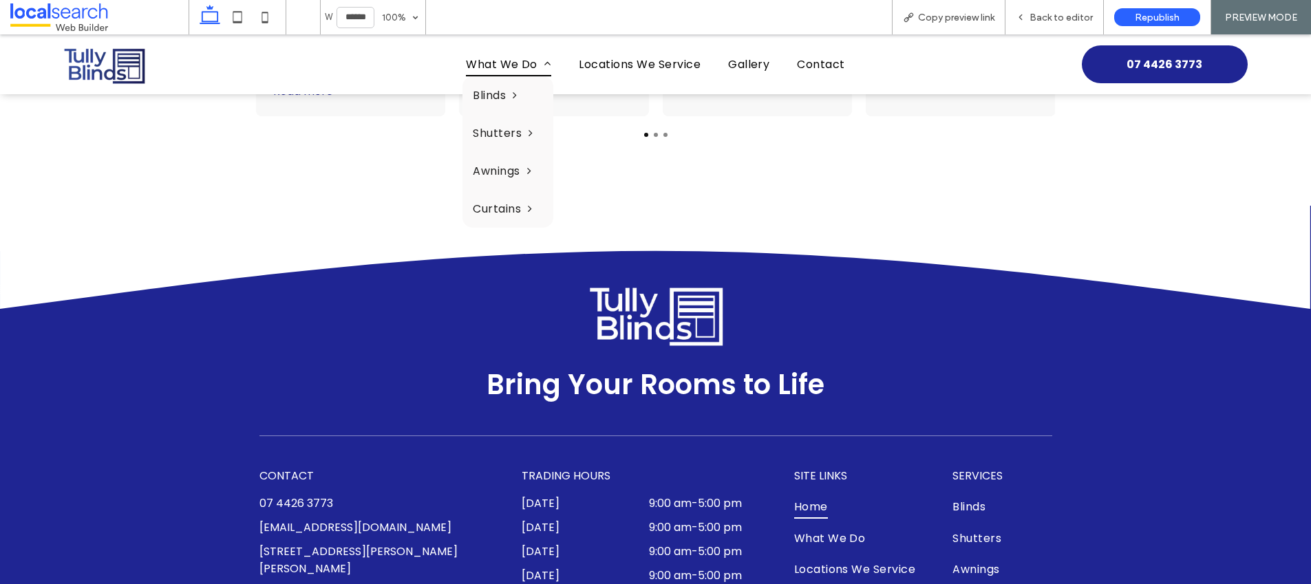
click at [505, 61] on span "What We Do" at bounding box center [508, 64] width 85 height 24
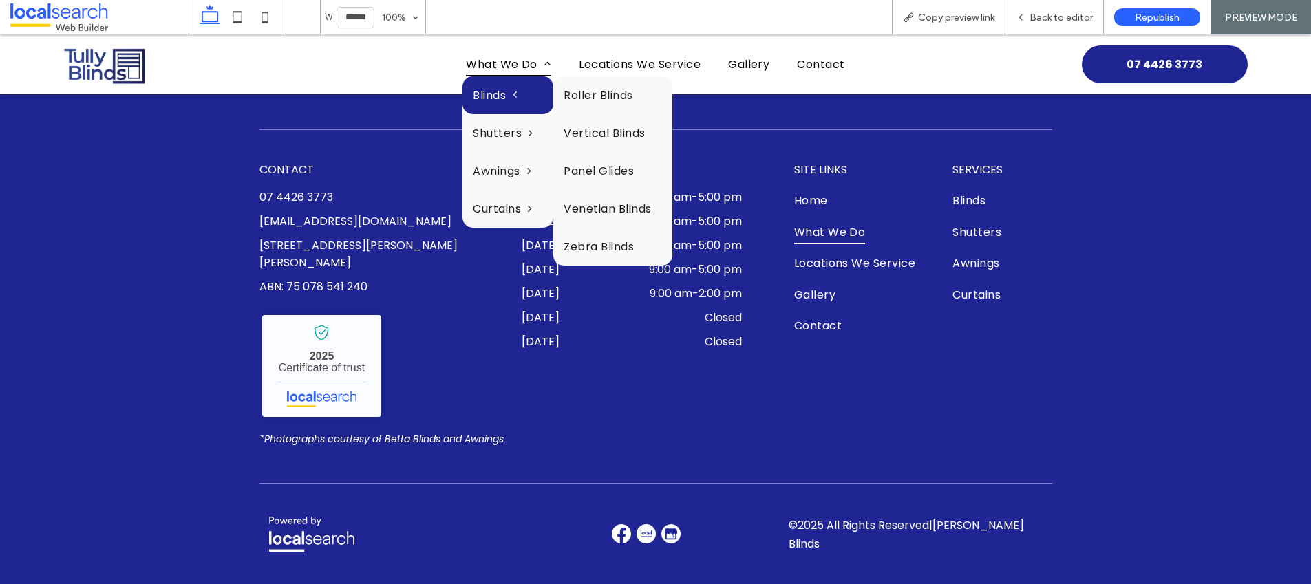
click at [500, 96] on span "Blinds" at bounding box center [495, 95] width 44 height 17
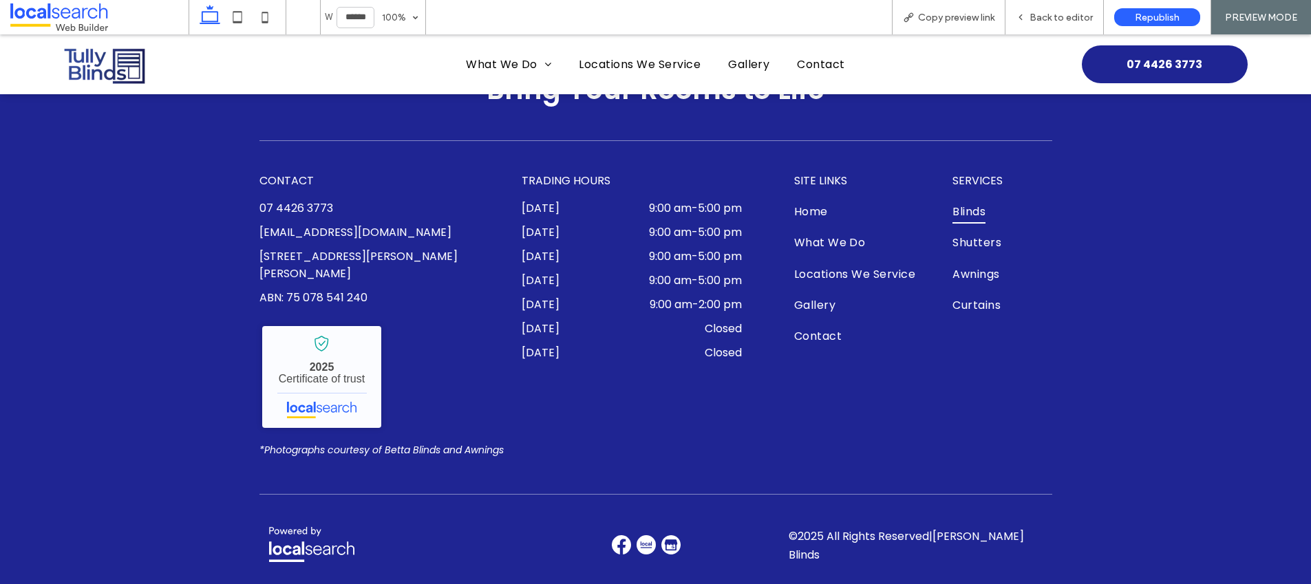
scroll to position [5232, 0]
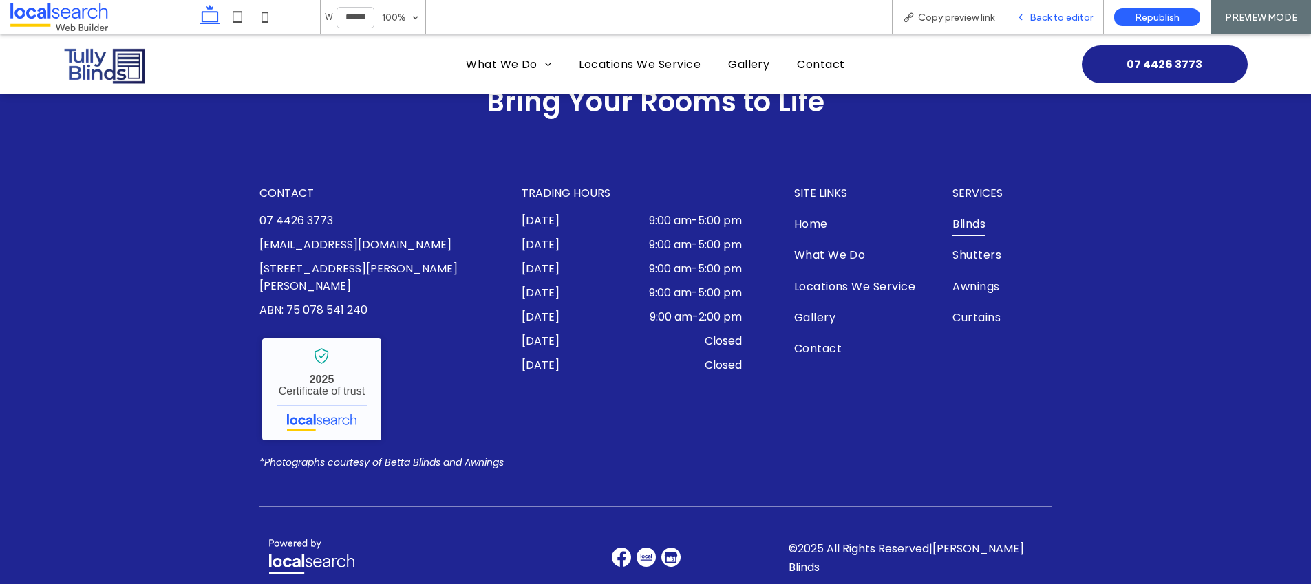
click at [1047, 13] on span "Back to editor" at bounding box center [1060, 18] width 63 height 12
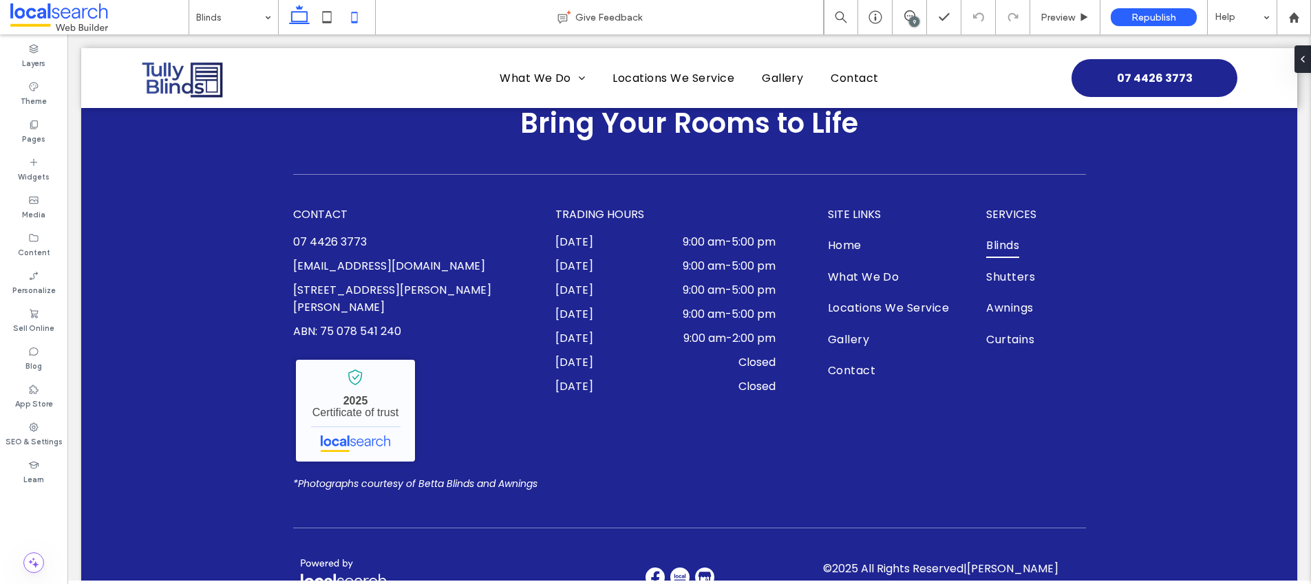
scroll to position [5194, 0]
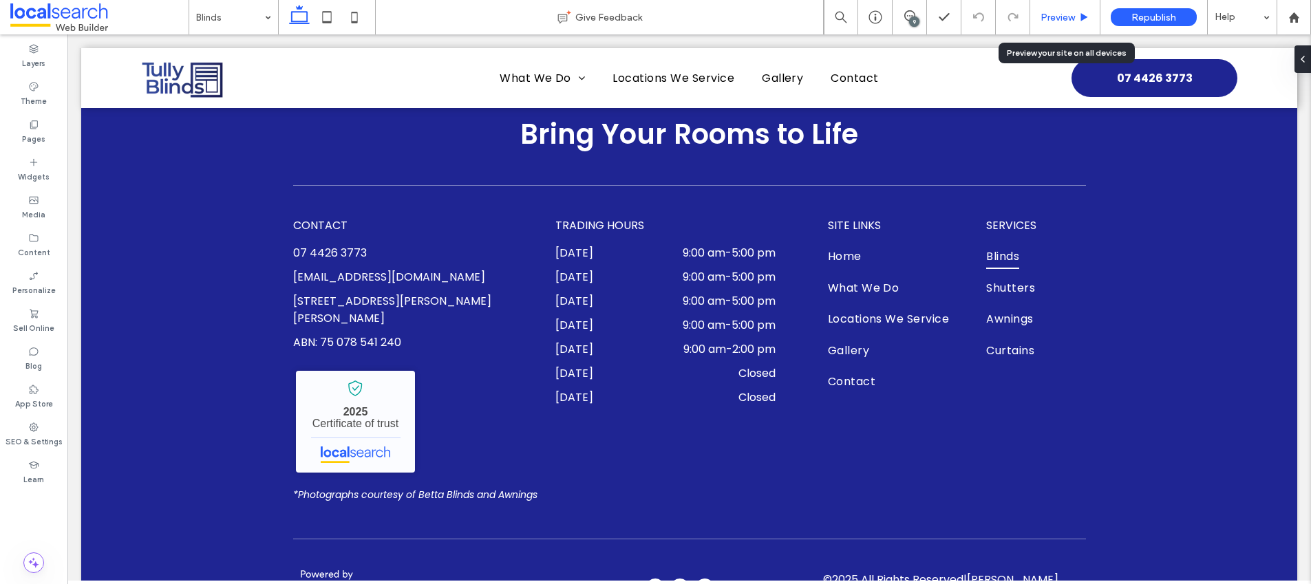
click at [1078, 17] on div "Preview" at bounding box center [1064, 18] width 69 height 12
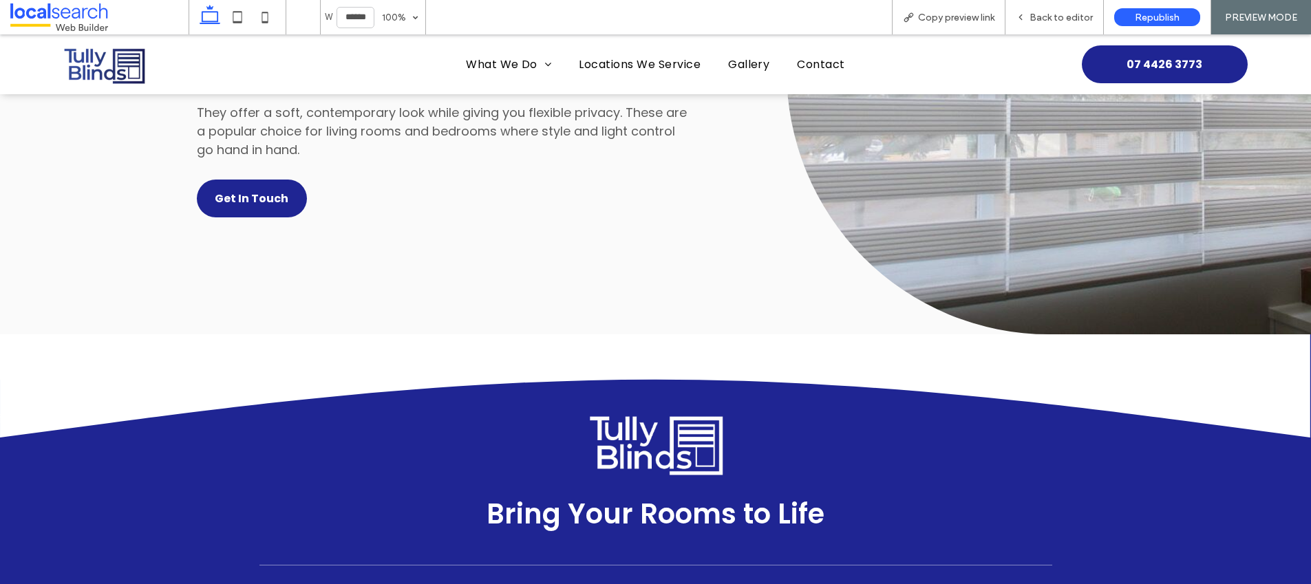
scroll to position [5256, 0]
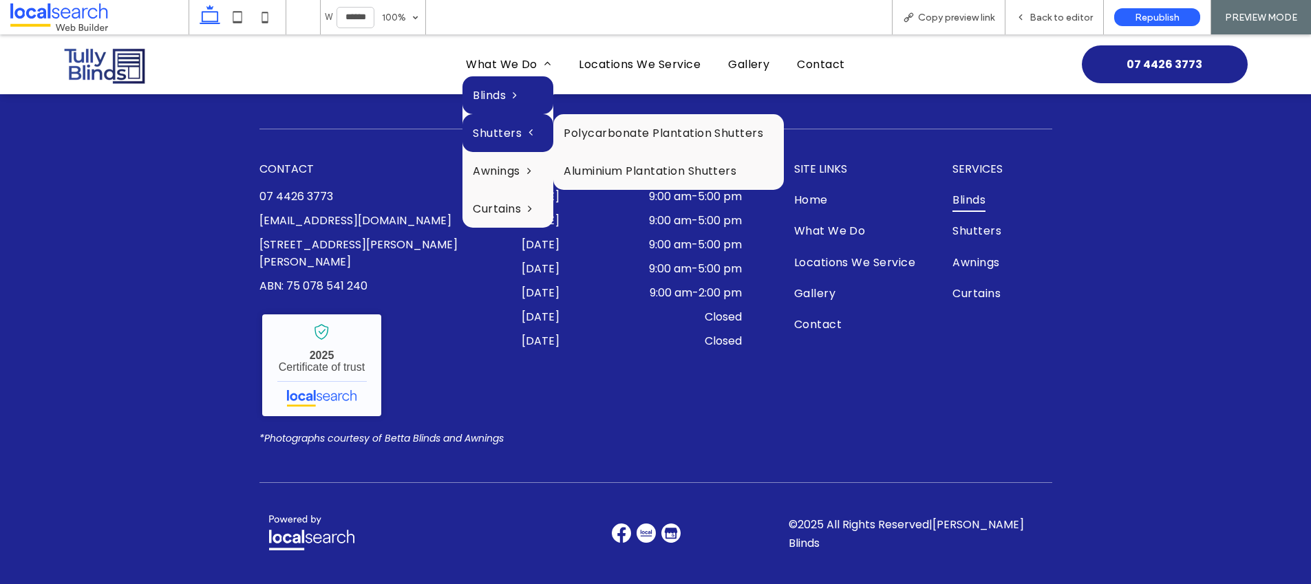
drag, startPoint x: 484, startPoint y: 138, endPoint x: 484, endPoint y: 173, distance: 34.4
click at [484, 138] on span "Shutters" at bounding box center [503, 133] width 60 height 17
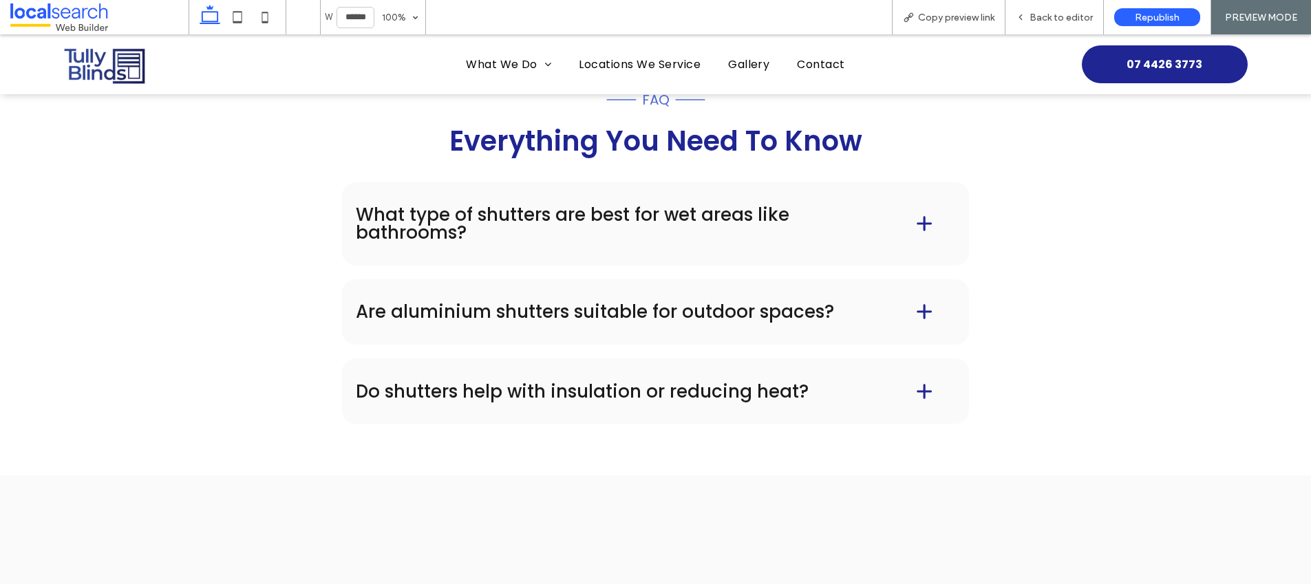
scroll to position [2357, 0]
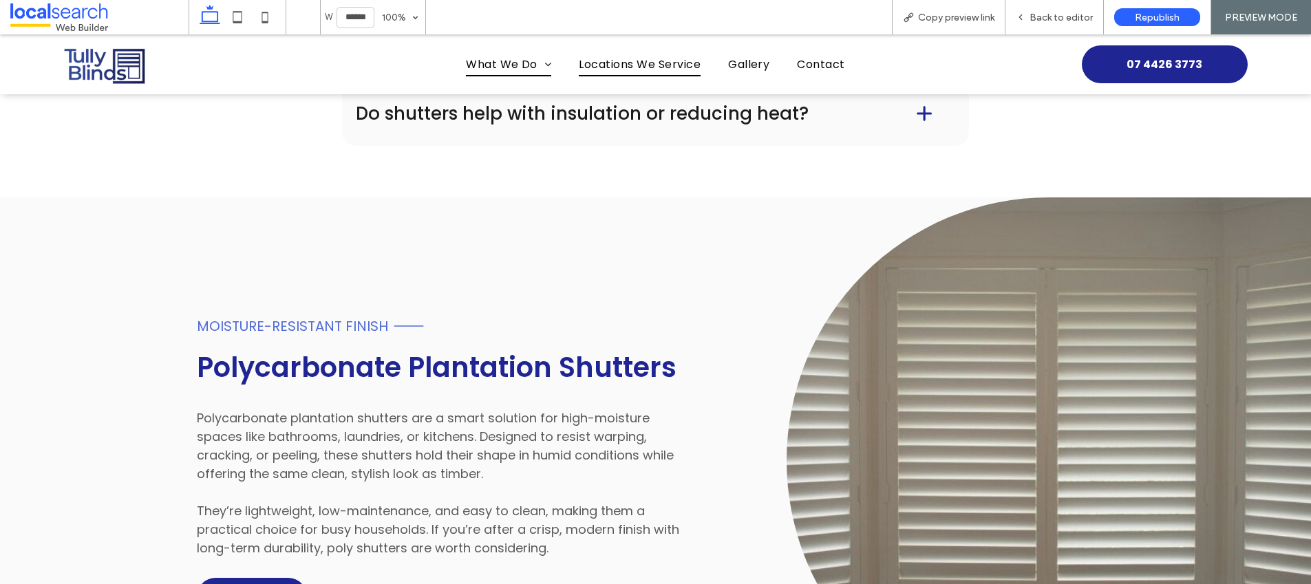
click at [630, 60] on span "Locations We Service" at bounding box center [640, 64] width 122 height 24
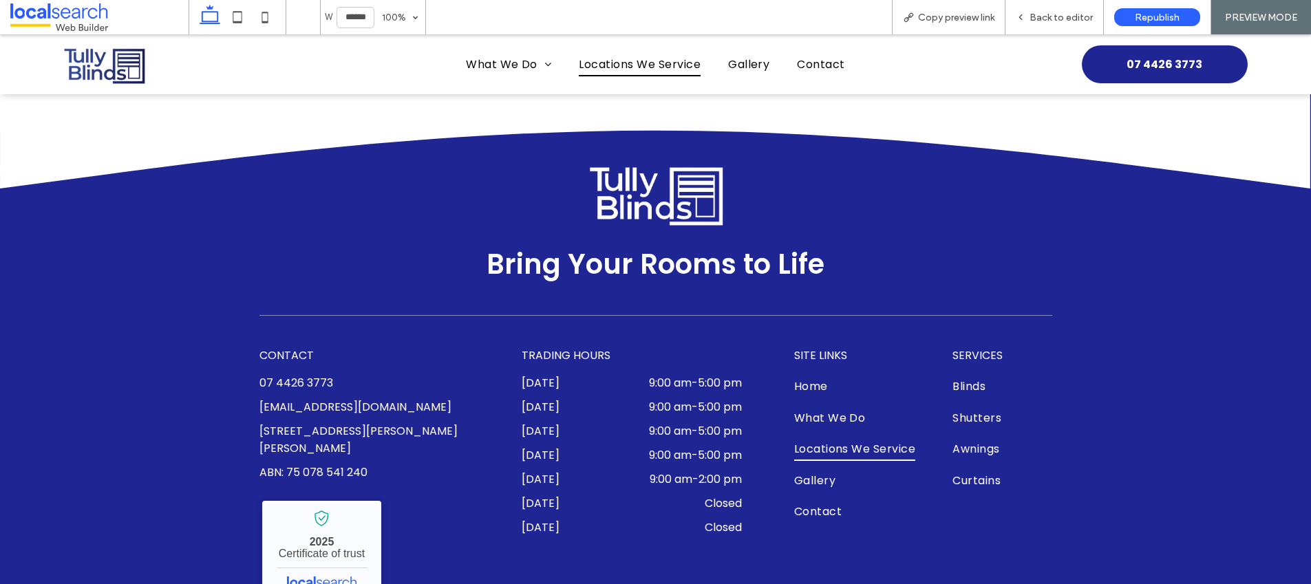
scroll to position [1812, 0]
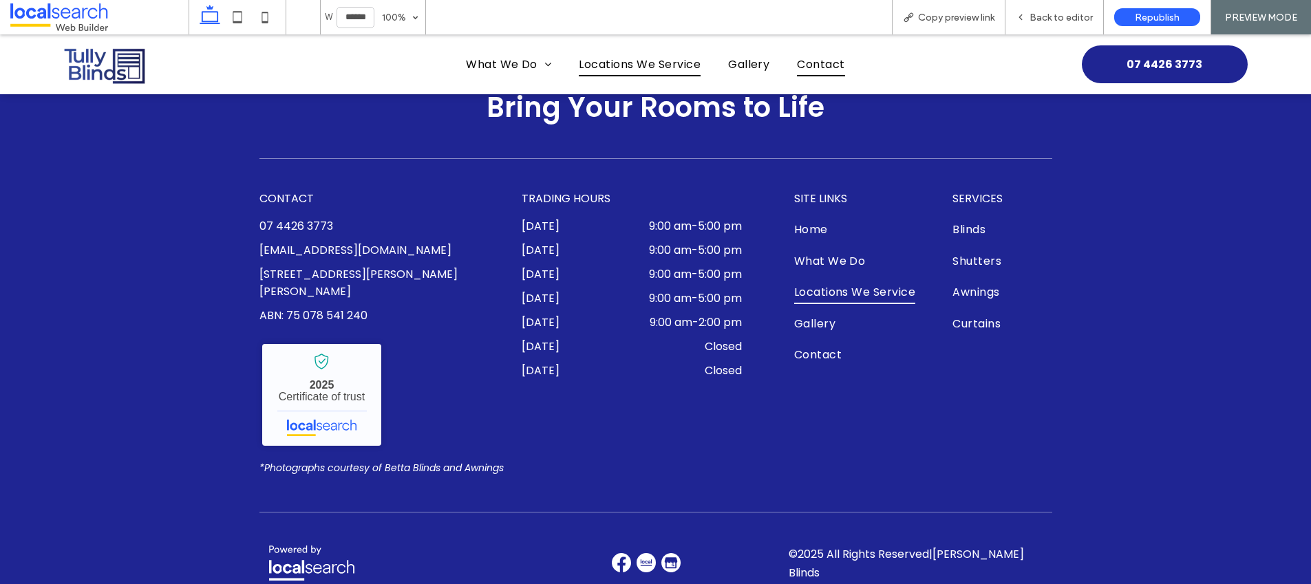
click at [820, 58] on span "Contact" at bounding box center [820, 64] width 47 height 24
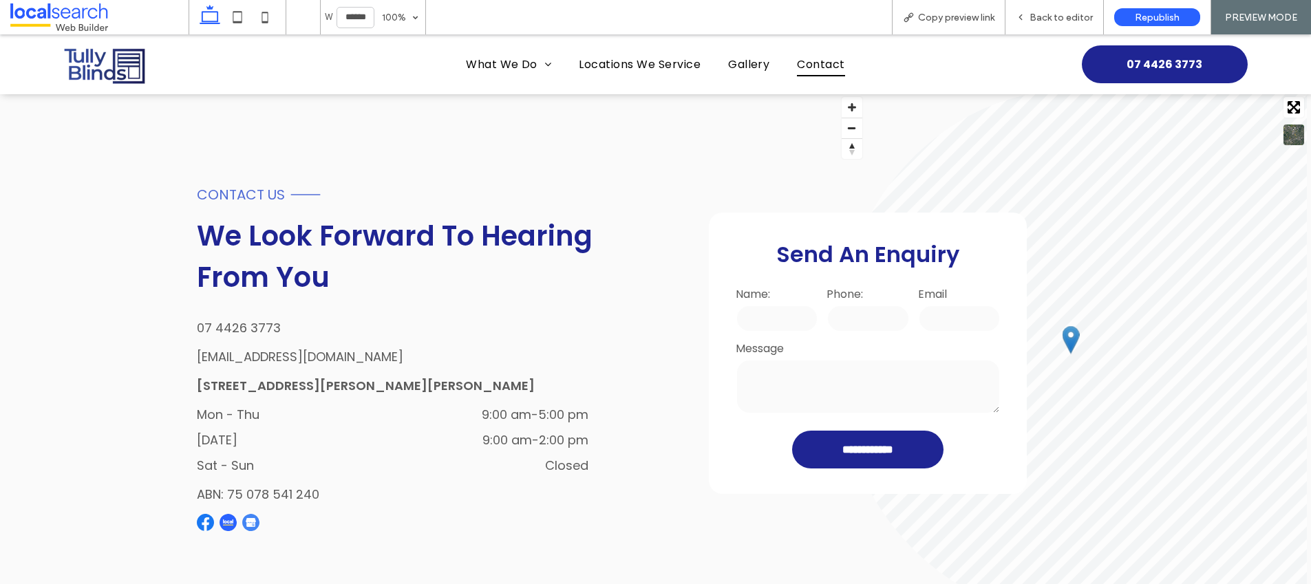
scroll to position [219, 0]
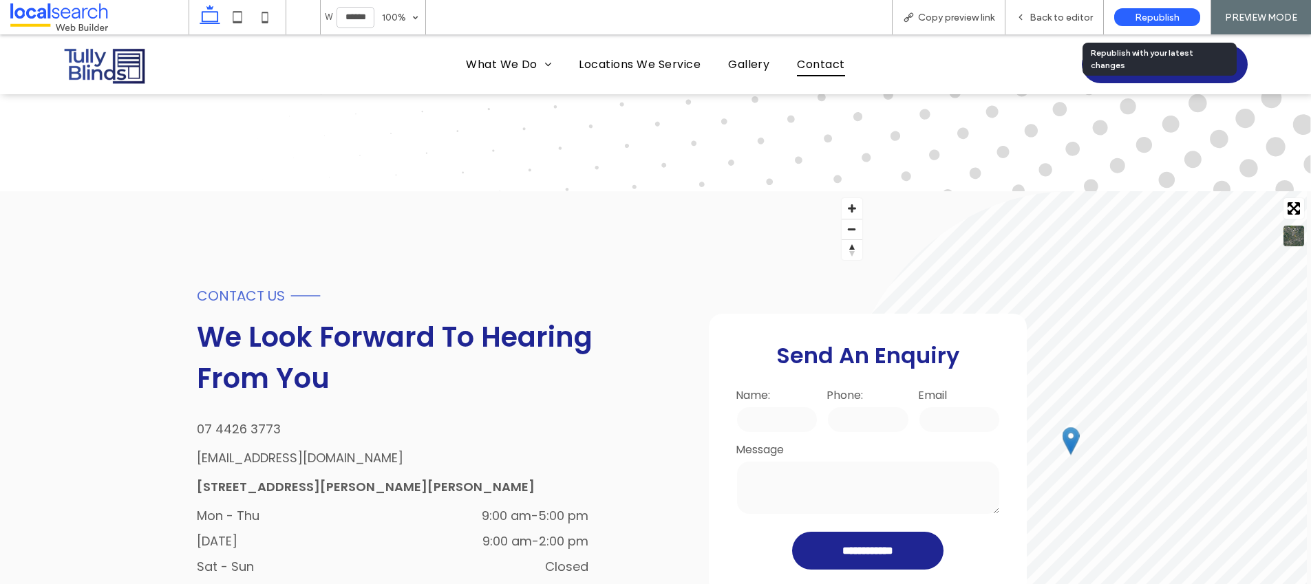
click at [1133, 14] on div "Republish" at bounding box center [1157, 17] width 86 height 18
